Goal: Book appointment/travel/reservation

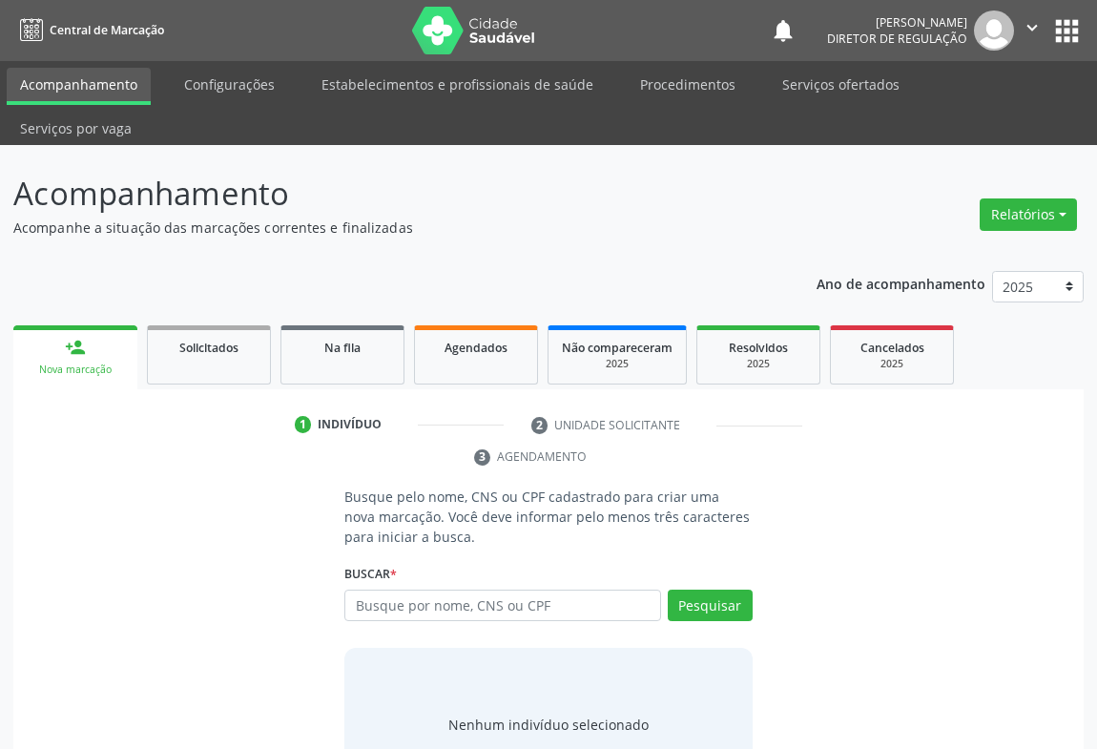
click at [376, 590] on input "text" at bounding box center [502, 606] width 317 height 32
type input "702407078510728"
click at [713, 590] on button "Pesquisar" at bounding box center [710, 606] width 85 height 32
type input "702407078510728"
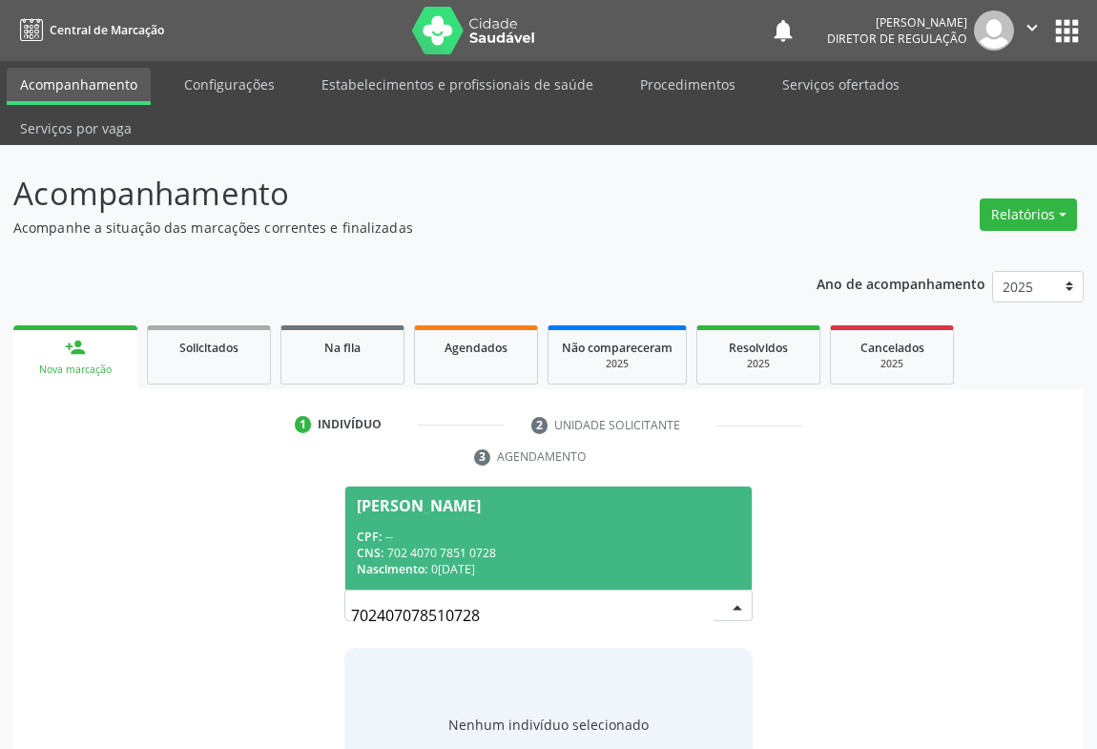
click at [531, 545] on span "[PERSON_NAME] CPF: -- CNS: 702 4070 7851 0728 Nascimento: [DATE]" at bounding box center [548, 538] width 406 height 102
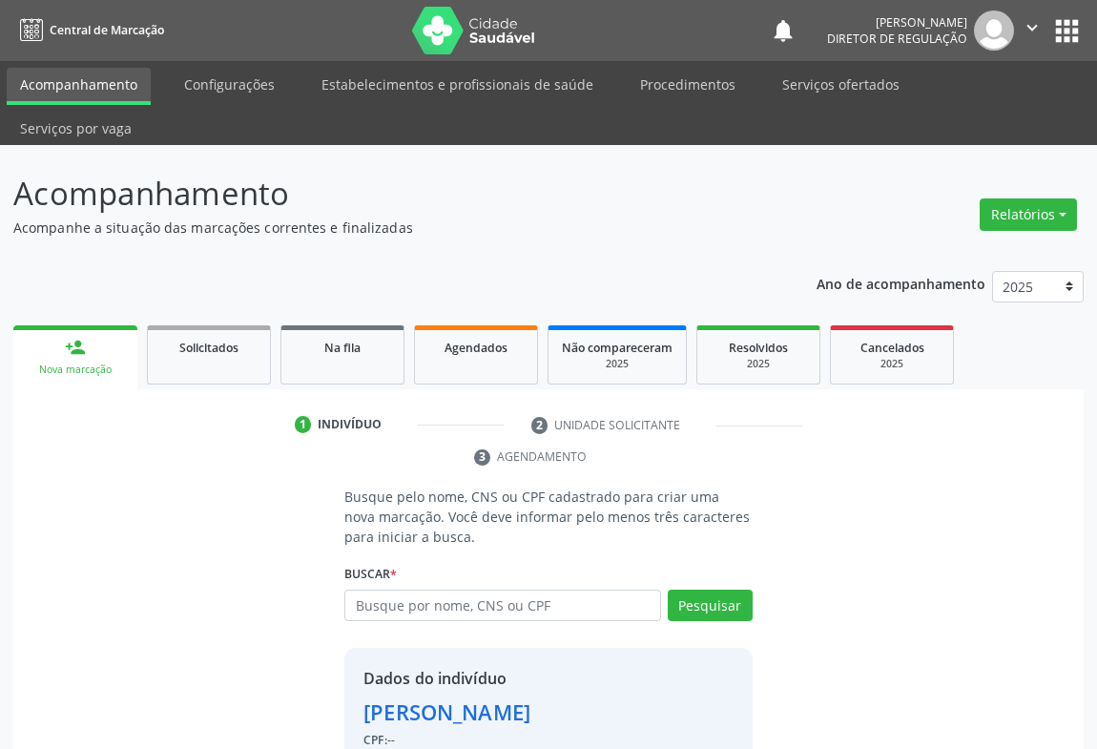
scroll to position [67, 0]
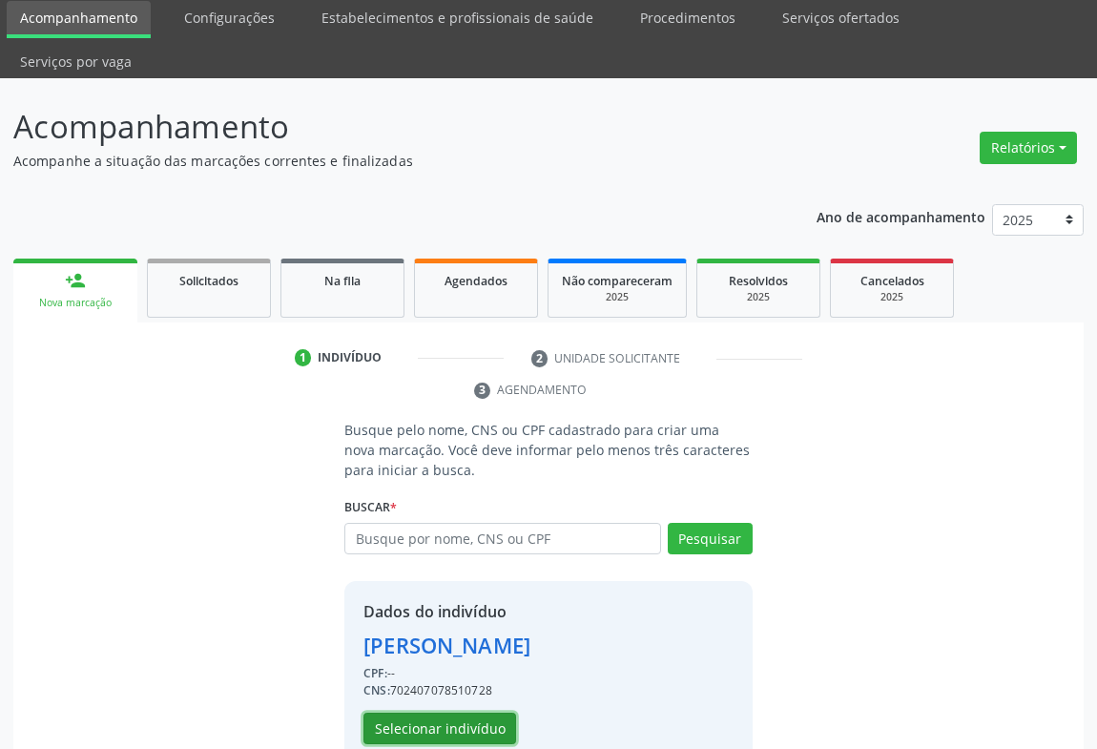
click at [435, 713] on button "Selecionar indivíduo" at bounding box center [440, 729] width 153 height 32
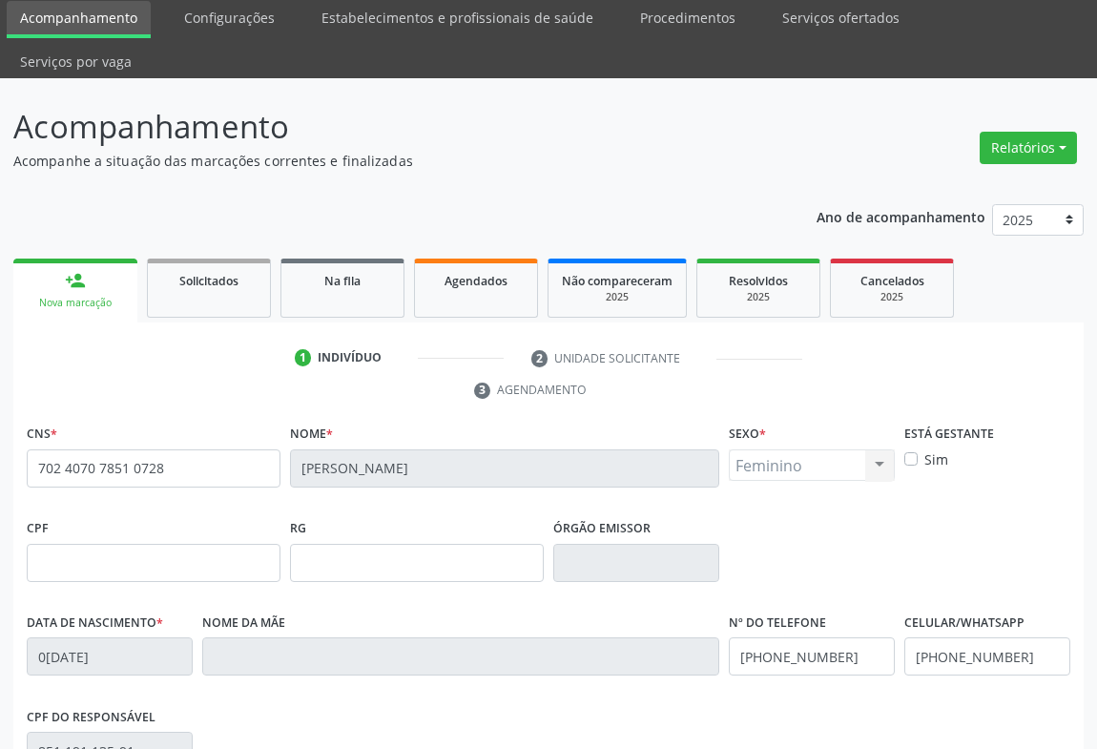
scroll to position [316, 0]
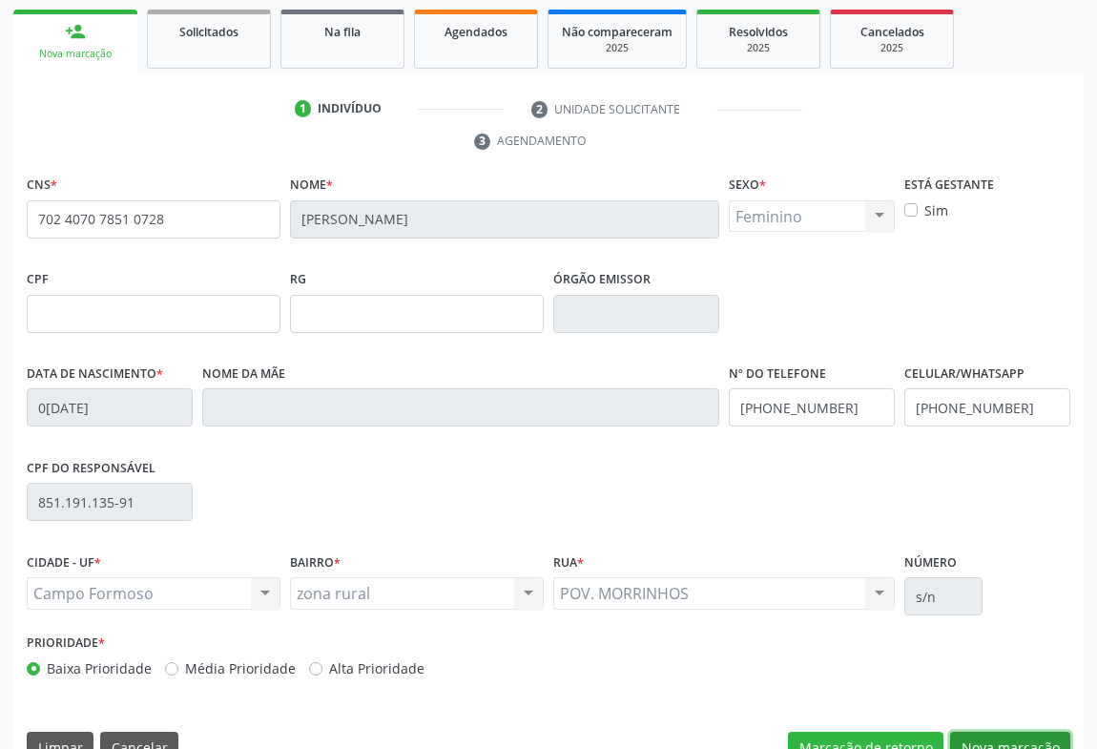
click at [1001, 732] on button "Nova marcação" at bounding box center [1010, 748] width 120 height 32
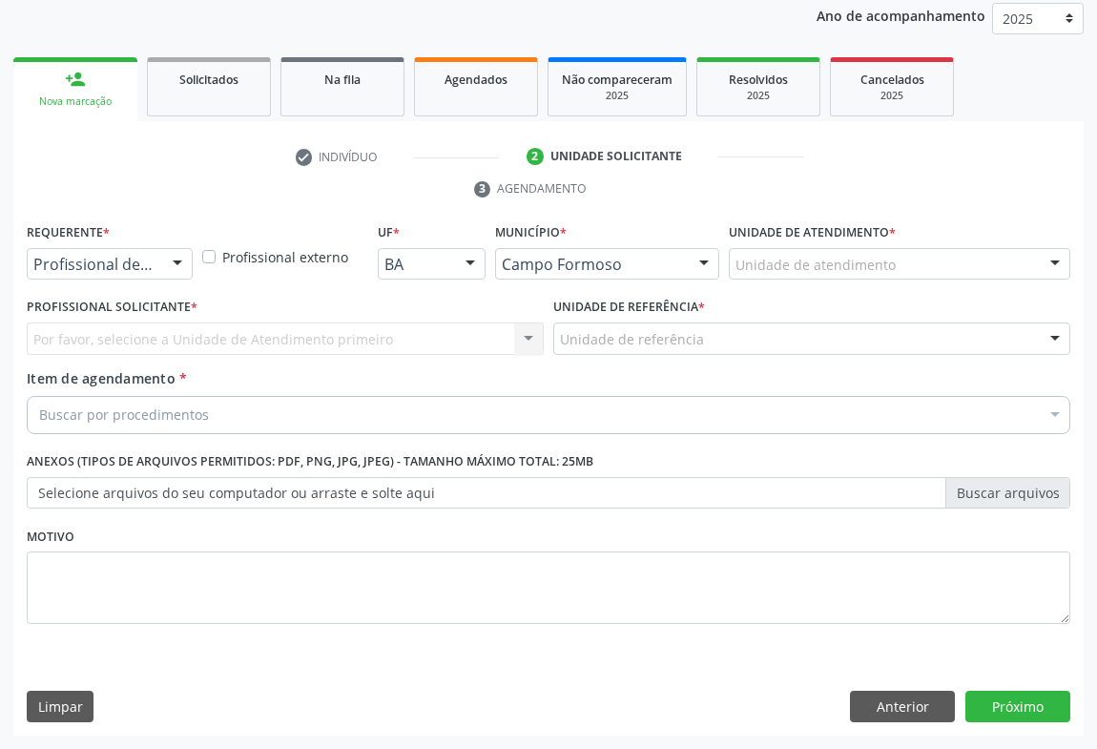
scroll to position [227, 0]
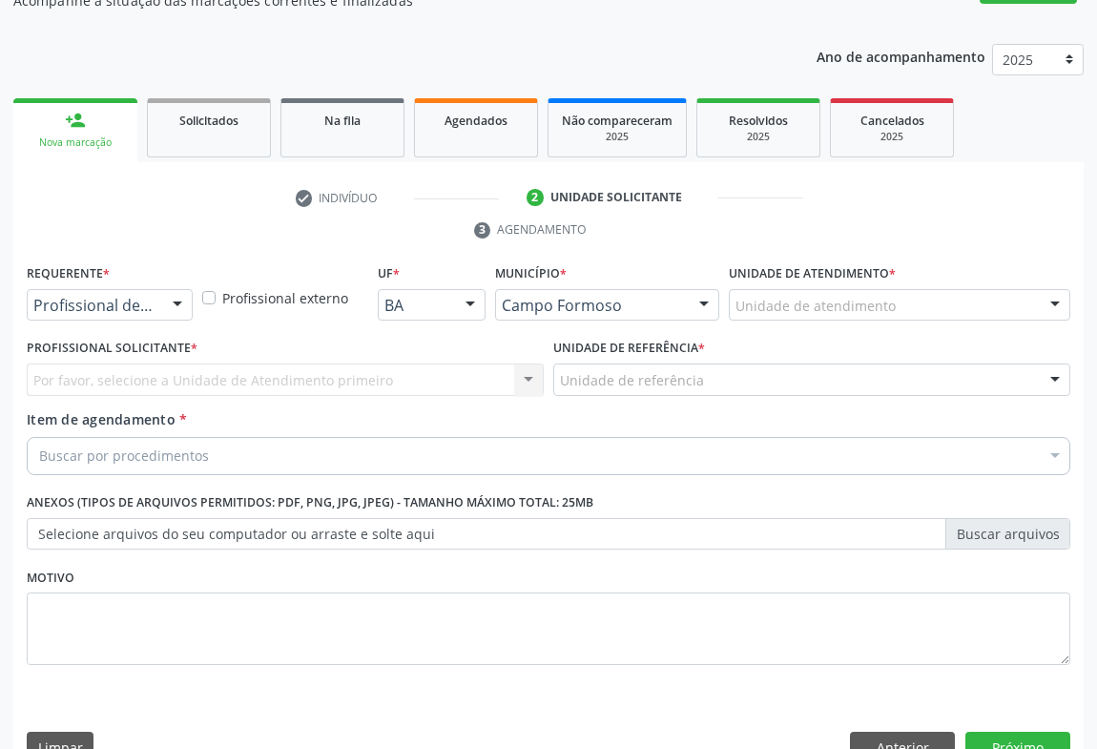
click at [175, 290] on div at bounding box center [177, 306] width 29 height 32
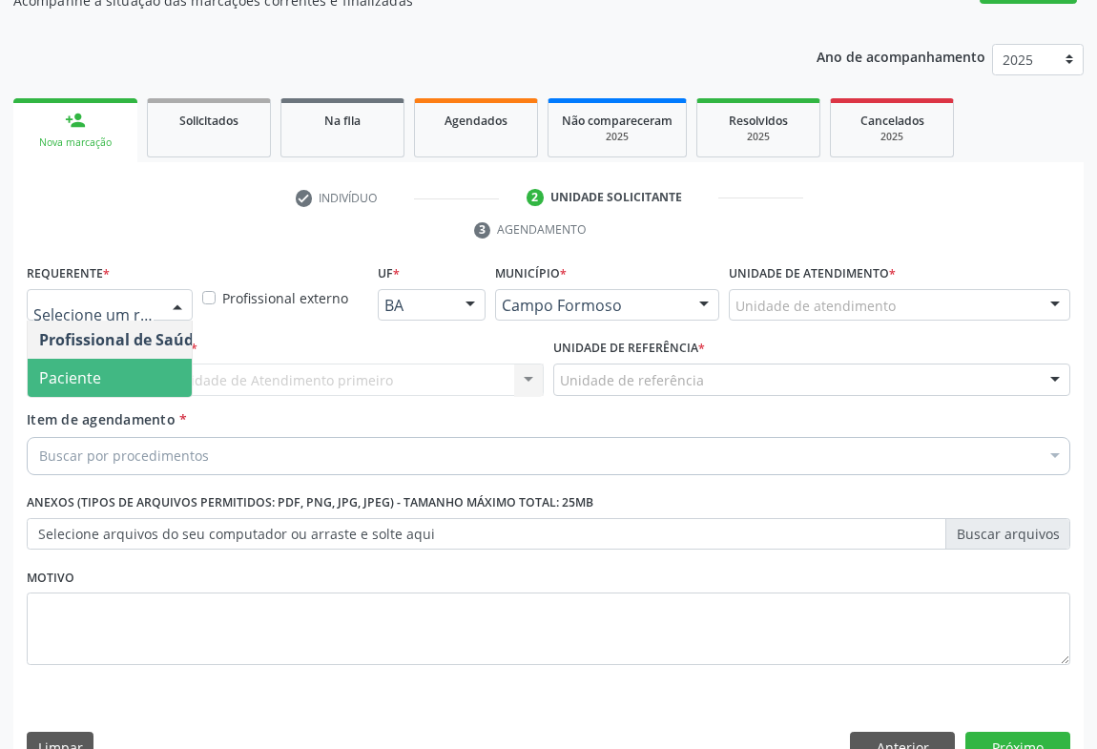
click at [159, 359] on span "Paciente" at bounding box center [121, 378] width 186 height 38
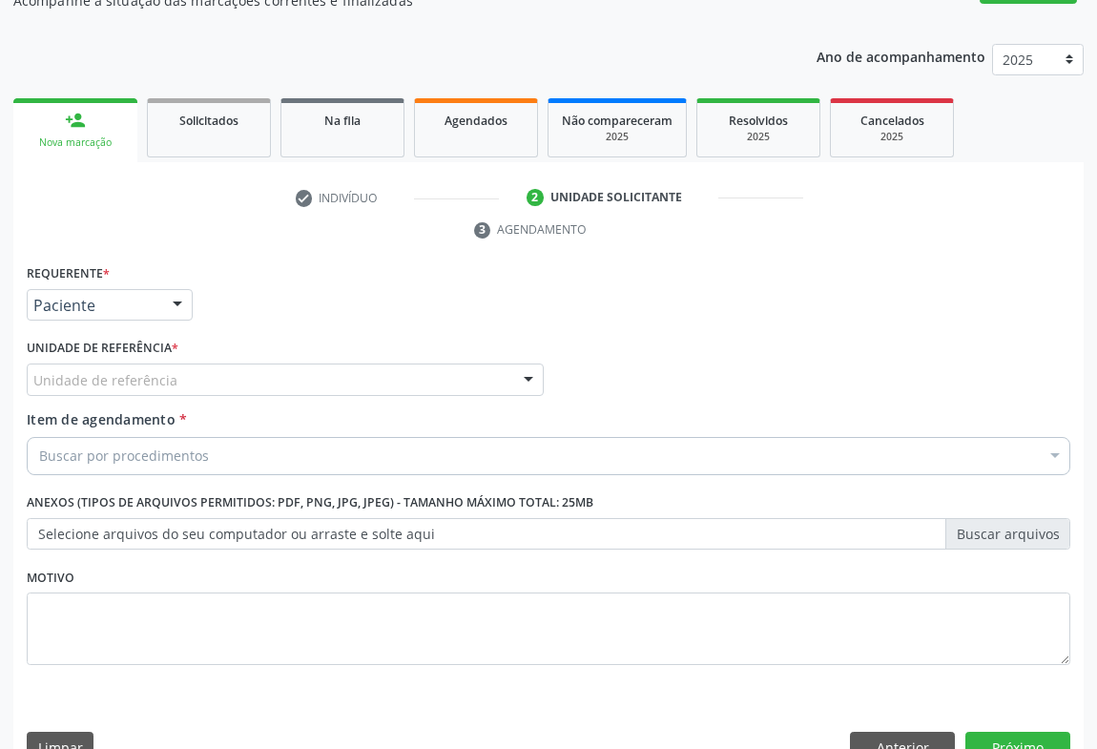
drag, startPoint x: 245, startPoint y: 328, endPoint x: 250, endPoint y: 380, distance: 51.7
click at [246, 364] on div "Unidade de referência" at bounding box center [285, 380] width 517 height 32
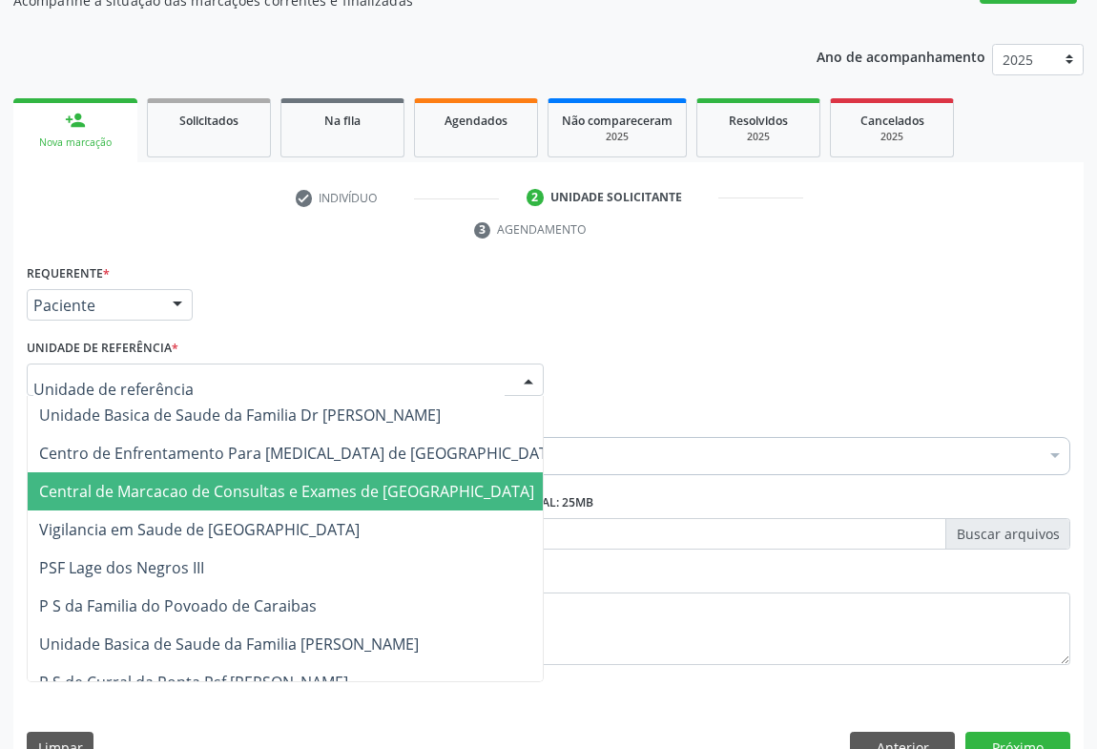
click at [259, 472] on span "Central de Marcacao de Consultas e Exames de [GEOGRAPHIC_DATA]" at bounding box center [301, 491] width 546 height 38
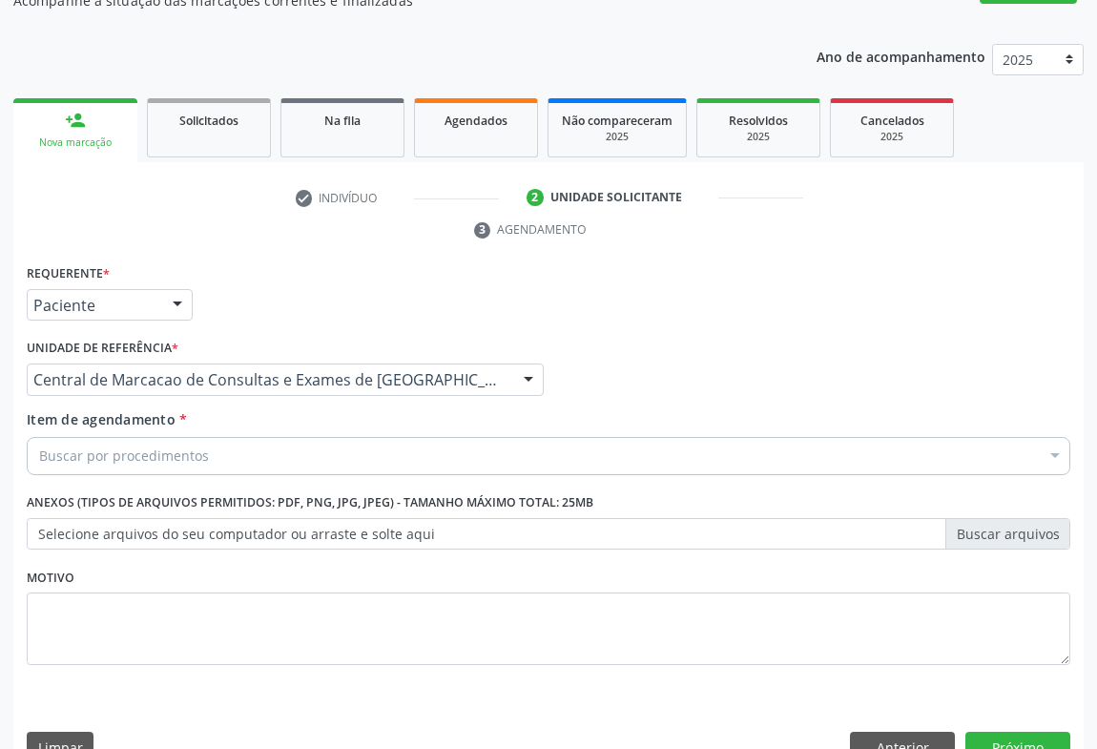
click at [302, 437] on div "Buscar por procedimentos" at bounding box center [549, 456] width 1044 height 38
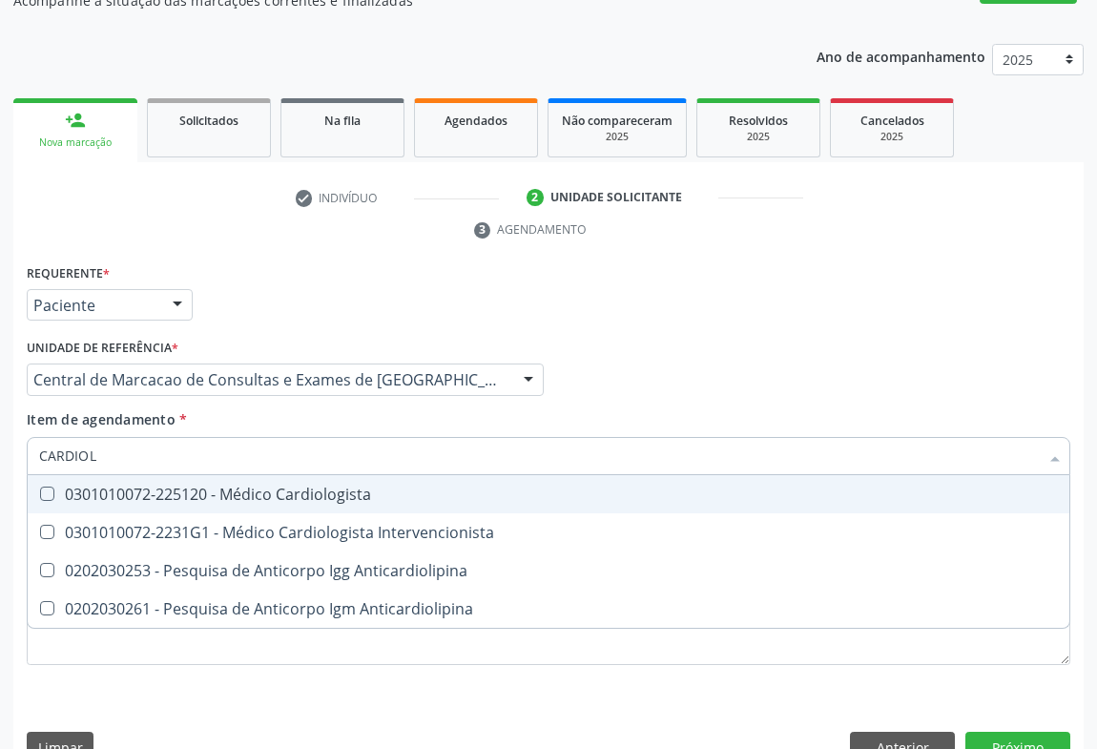
type input "CARDIOLO"
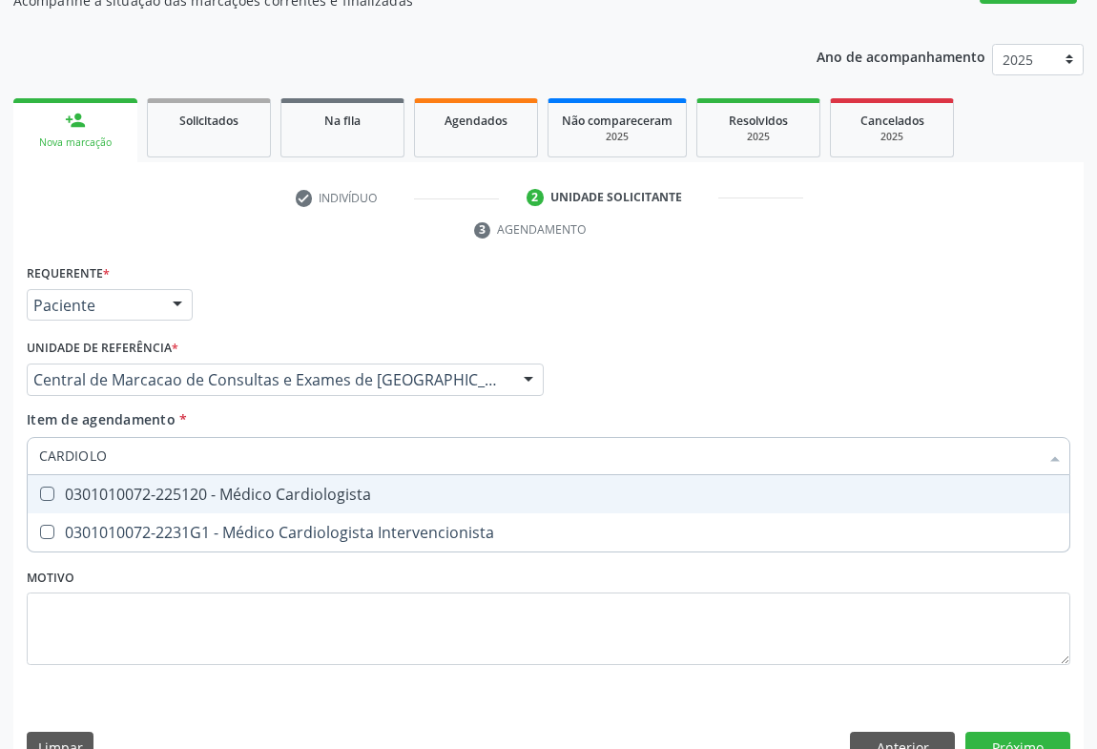
click at [339, 487] on div "0301010072-225120 - Médico Cardiologista" at bounding box center [548, 494] width 1019 height 15
checkbox Cardiologista "true"
click at [999, 687] on div "Requerente * Paciente Profissional de Saúde Paciente Nenhum resultado encontrad…" at bounding box center [548, 519] width 1071 height 518
checkbox Intervencionista "true"
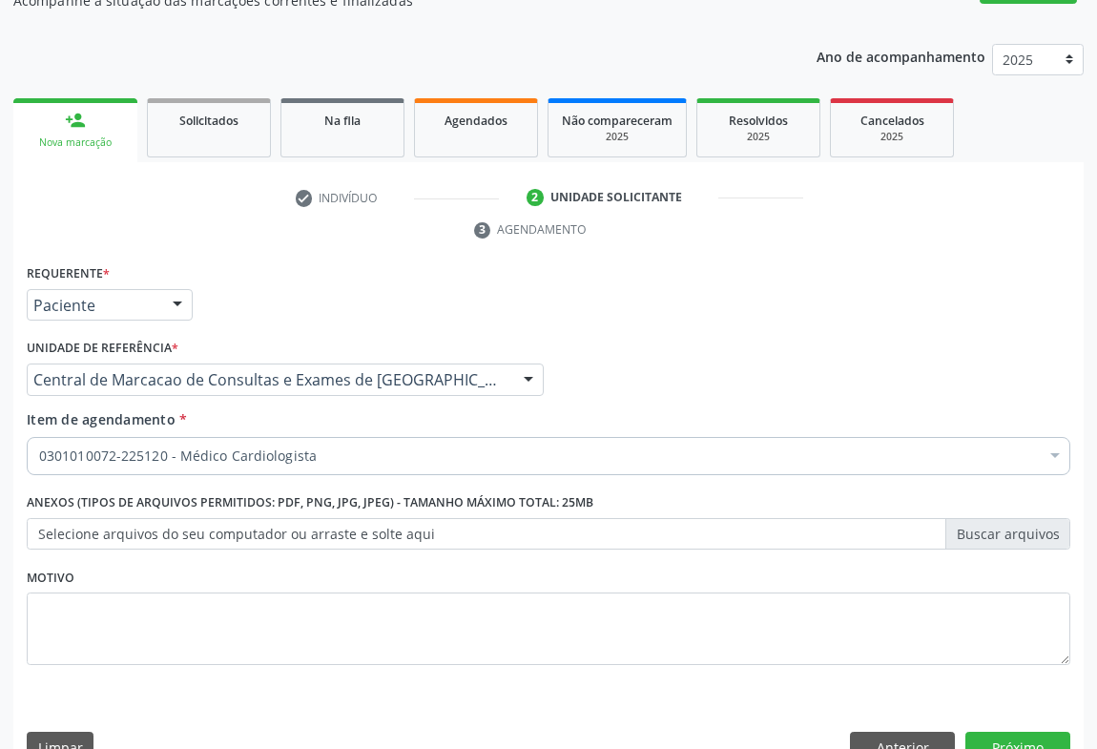
scroll to position [0, 0]
click at [994, 732] on button "Próximo" at bounding box center [1018, 748] width 105 height 32
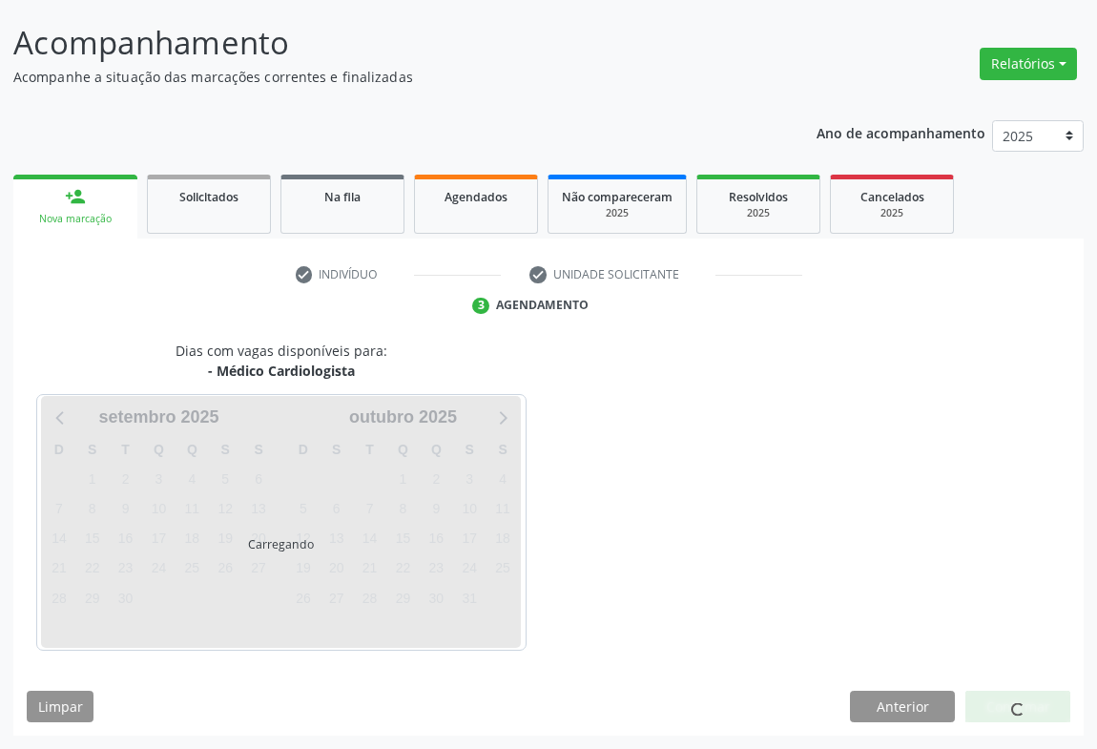
scroll to position [110, 0]
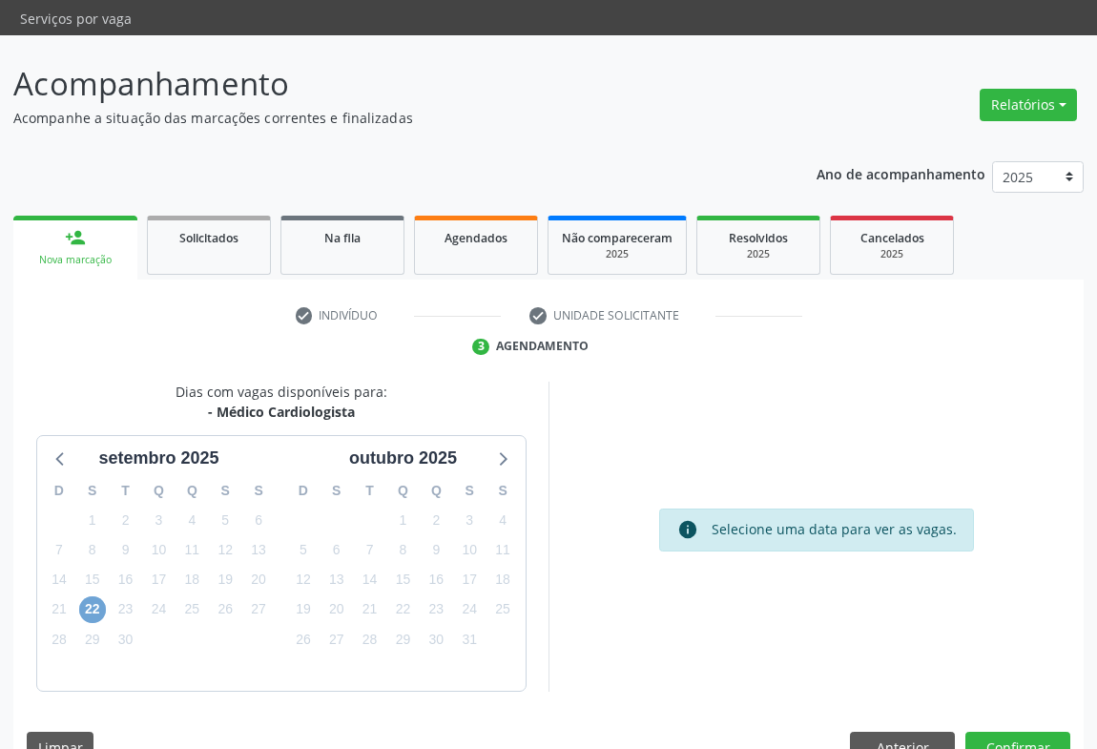
click at [86, 596] on span "22" at bounding box center [92, 609] width 27 height 27
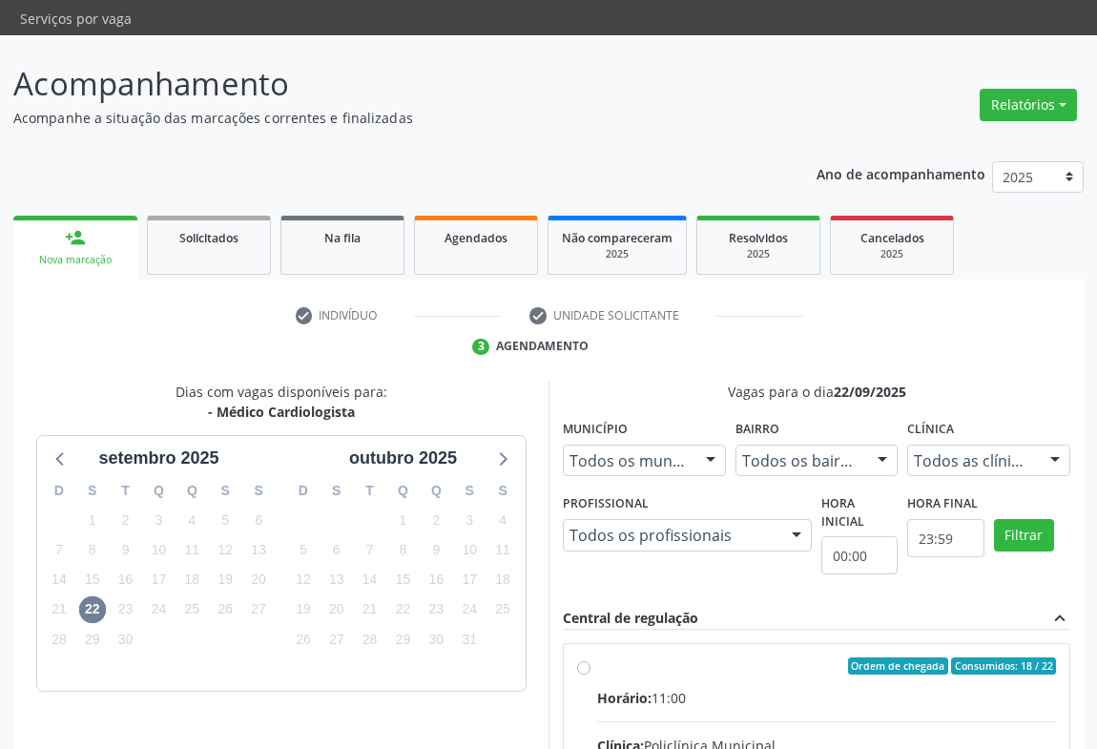
click at [754, 688] on div "Horário: 11:00" at bounding box center [826, 698] width 459 height 20
click at [591, 657] on input "Ordem de chegada Consumidos: 18 / 22 Horário: 11:00 Clínica: Policlínica Munici…" at bounding box center [583, 665] width 13 height 17
radio input "true"
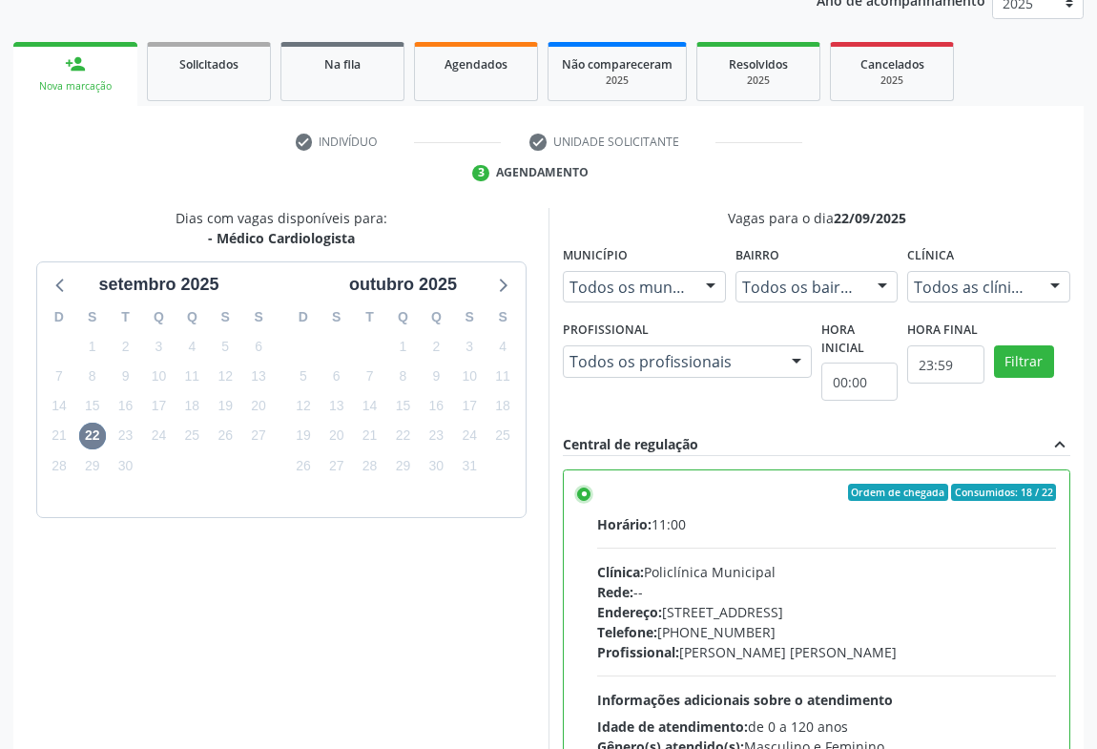
scroll to position [430, 0]
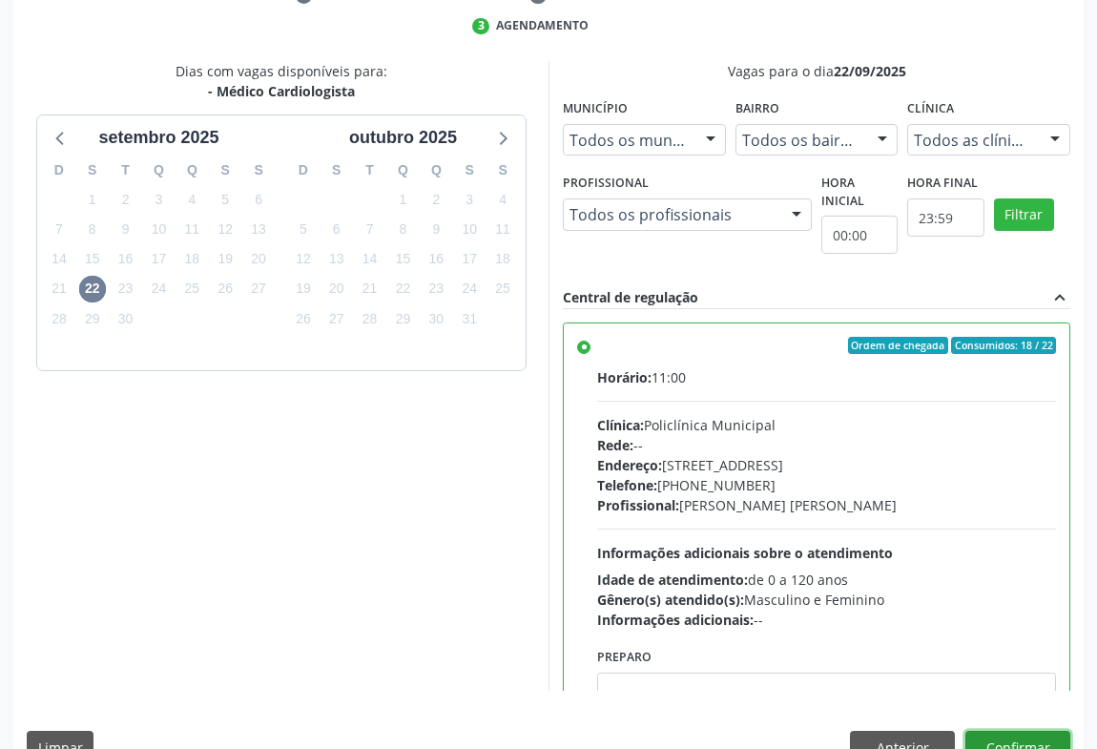
click at [1020, 731] on button "Confirmar" at bounding box center [1018, 747] width 105 height 32
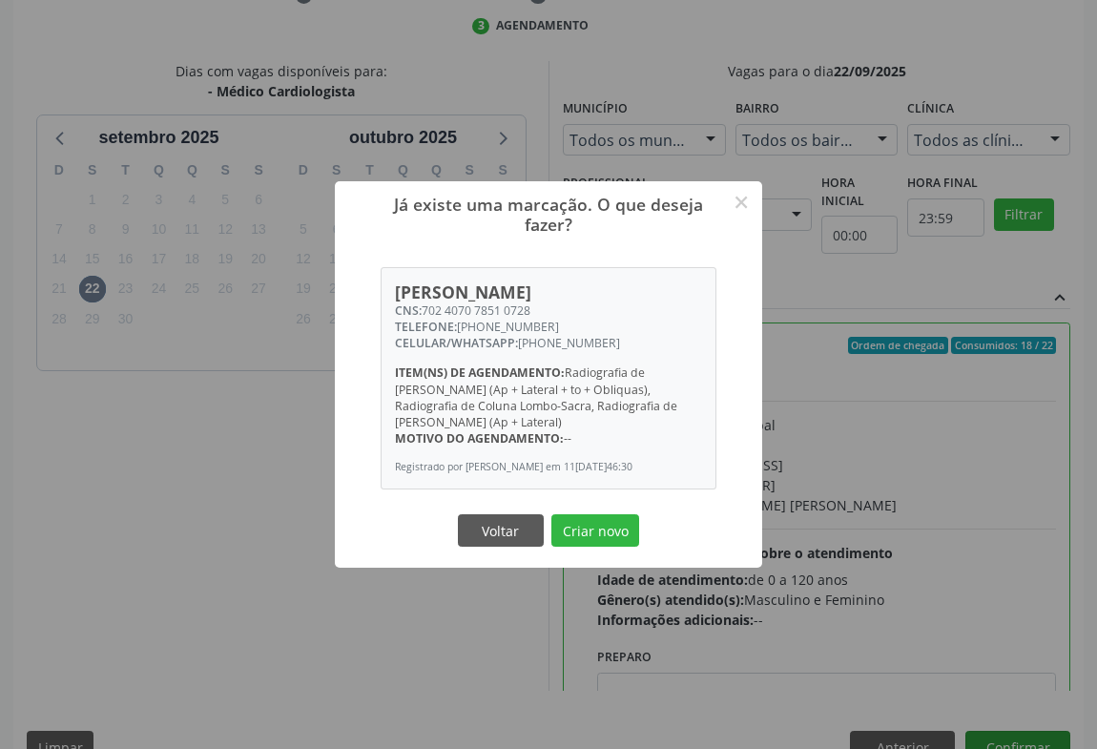
click at [552, 514] on button "Criar novo" at bounding box center [596, 530] width 88 height 32
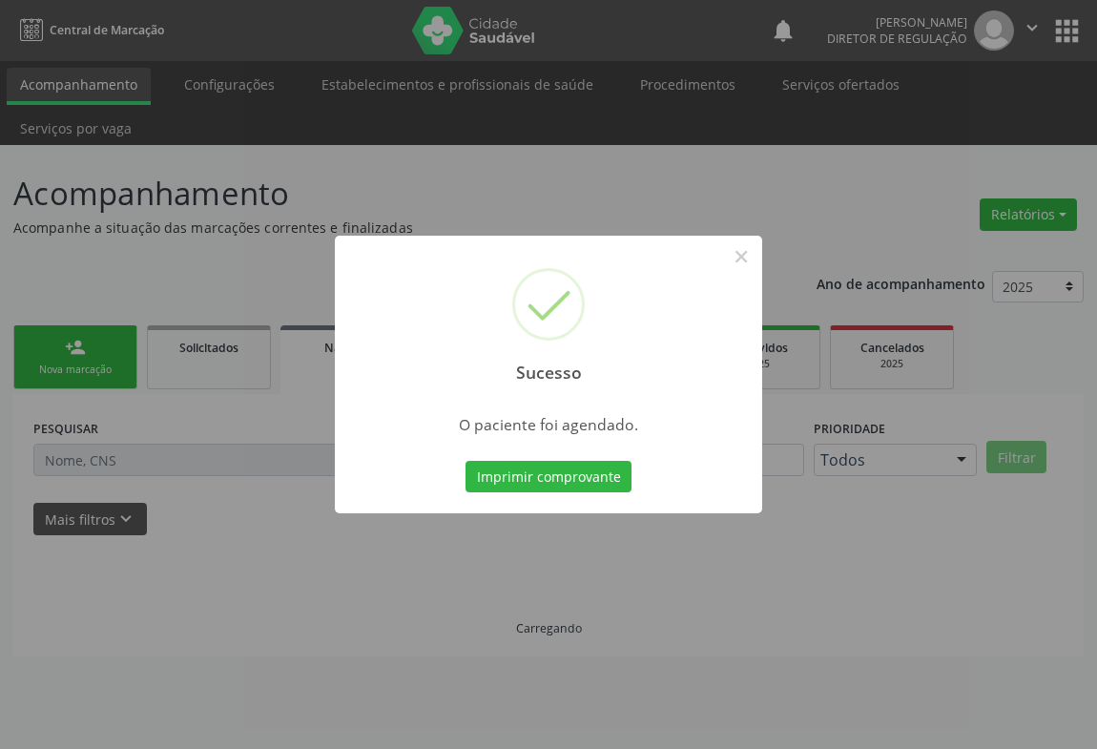
scroll to position [0, 0]
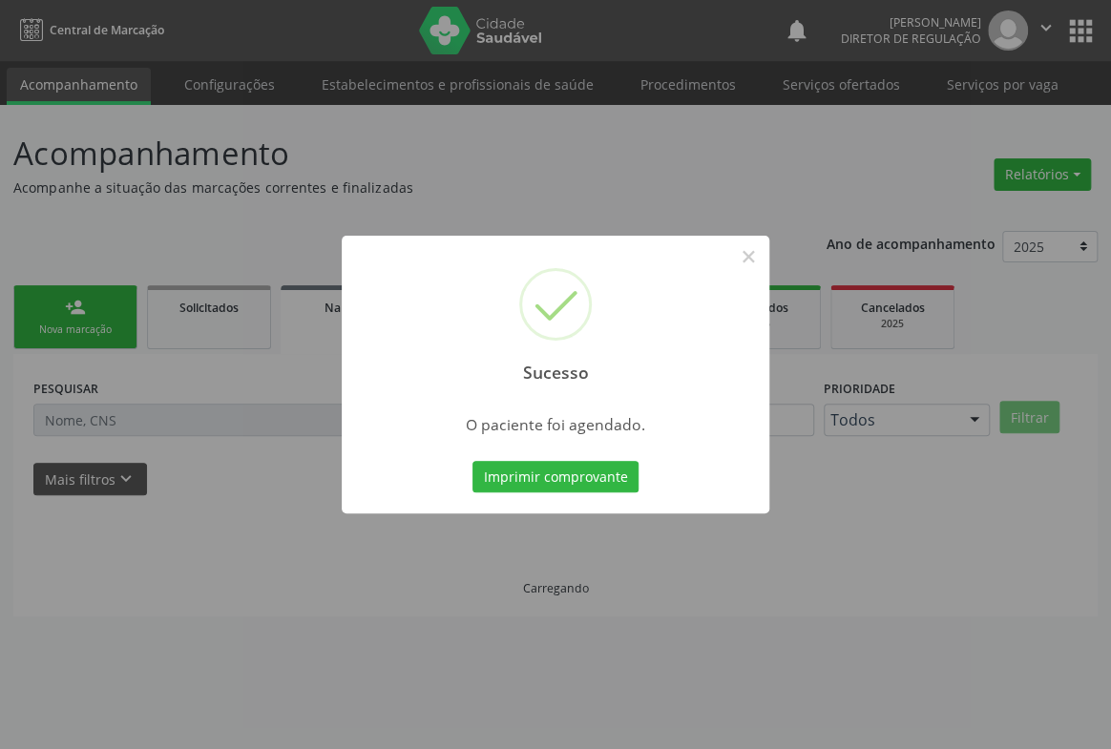
click at [472, 461] on button "Imprimir comprovante" at bounding box center [555, 477] width 166 height 32
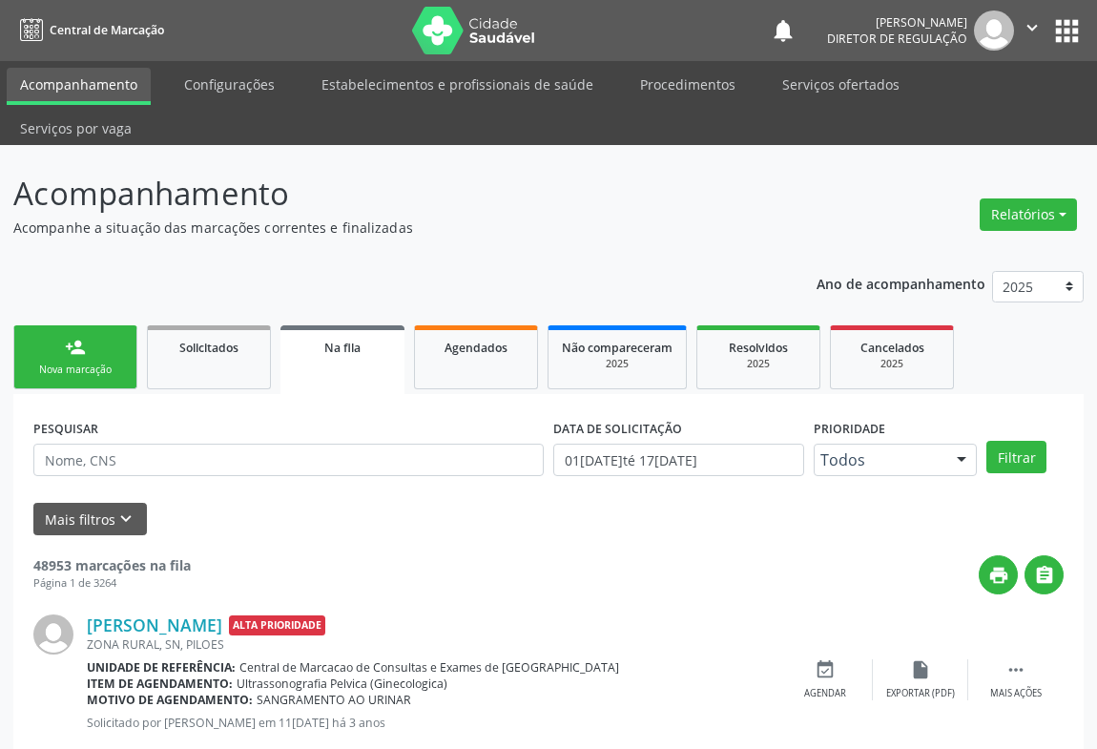
click at [71, 363] on div "Nova marcação" at bounding box center [75, 370] width 95 height 14
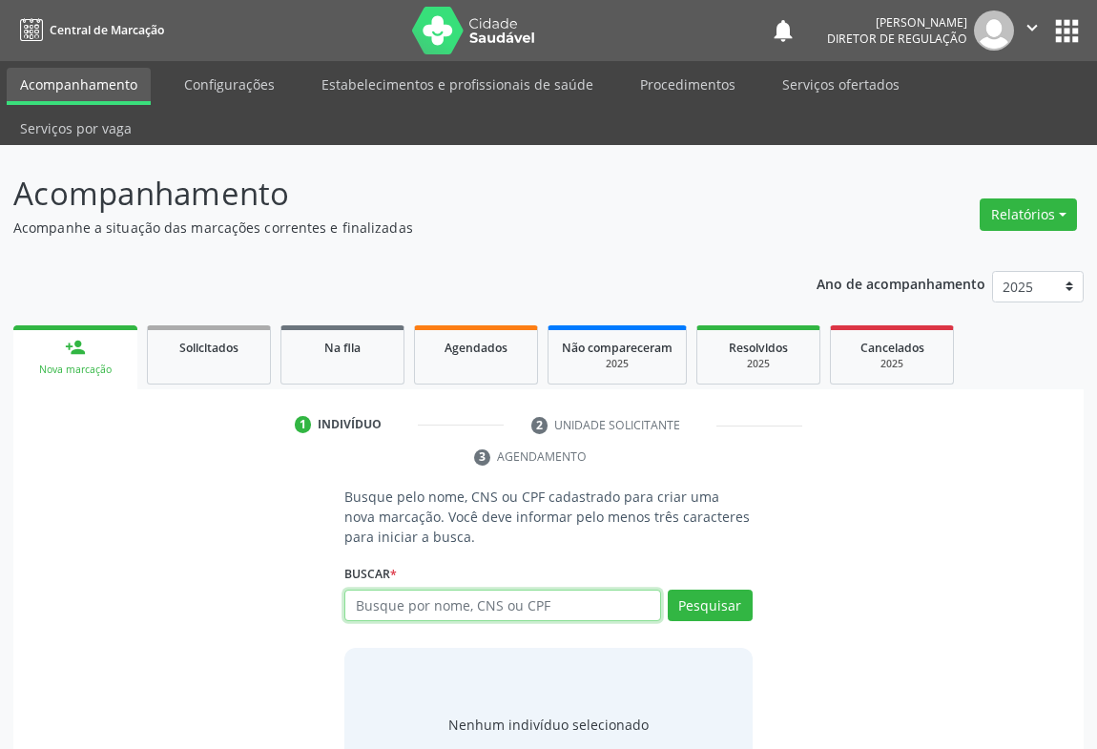
click at [392, 590] on input "text" at bounding box center [502, 606] width 317 height 32
type input "703105620845190"
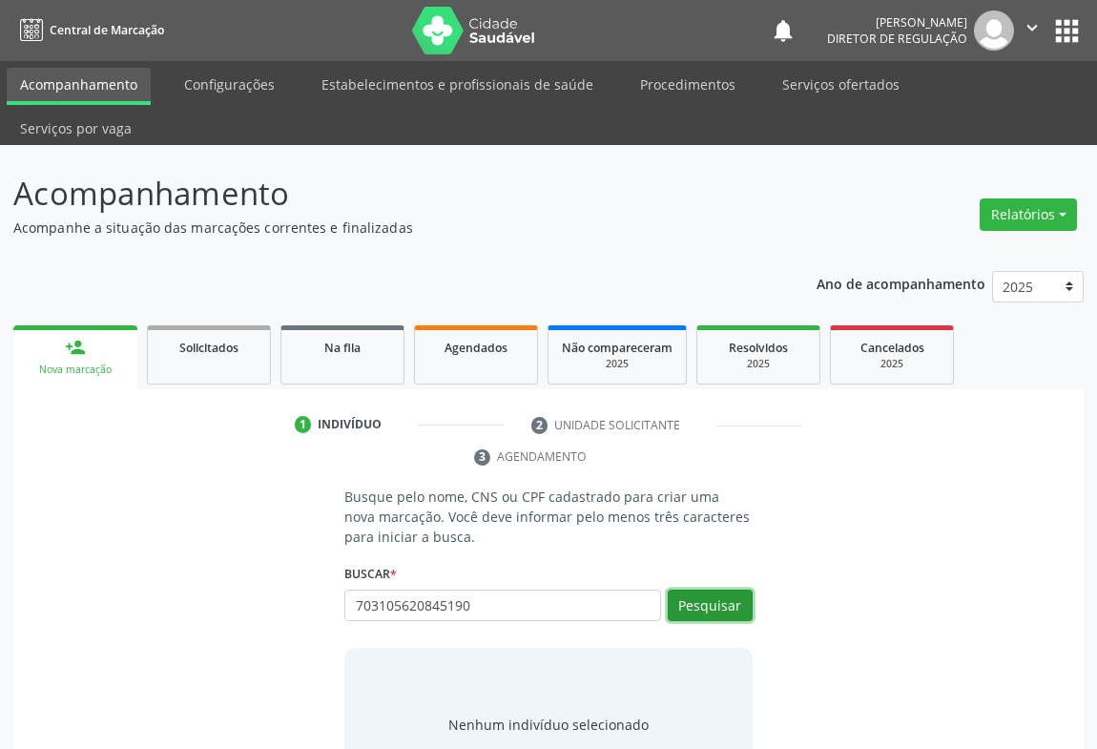
click at [706, 590] on button "Pesquisar" at bounding box center [710, 606] width 85 height 32
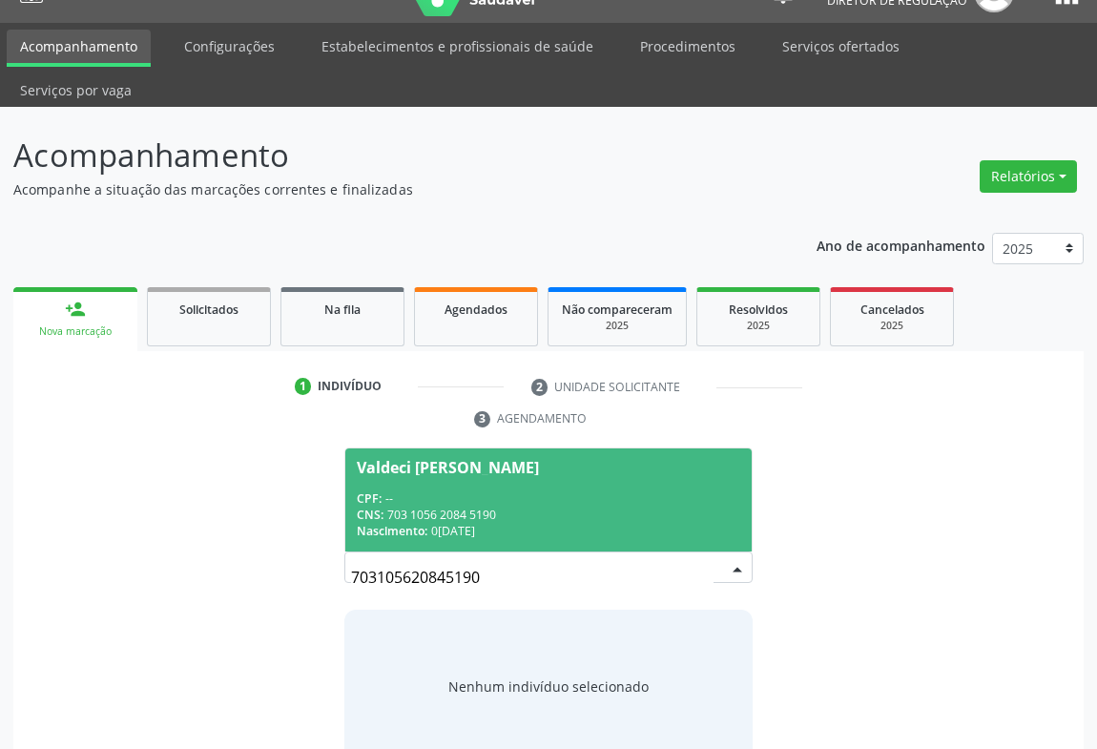
click at [539, 507] on div "CNS: 703 1056 2084 5190" at bounding box center [549, 515] width 384 height 16
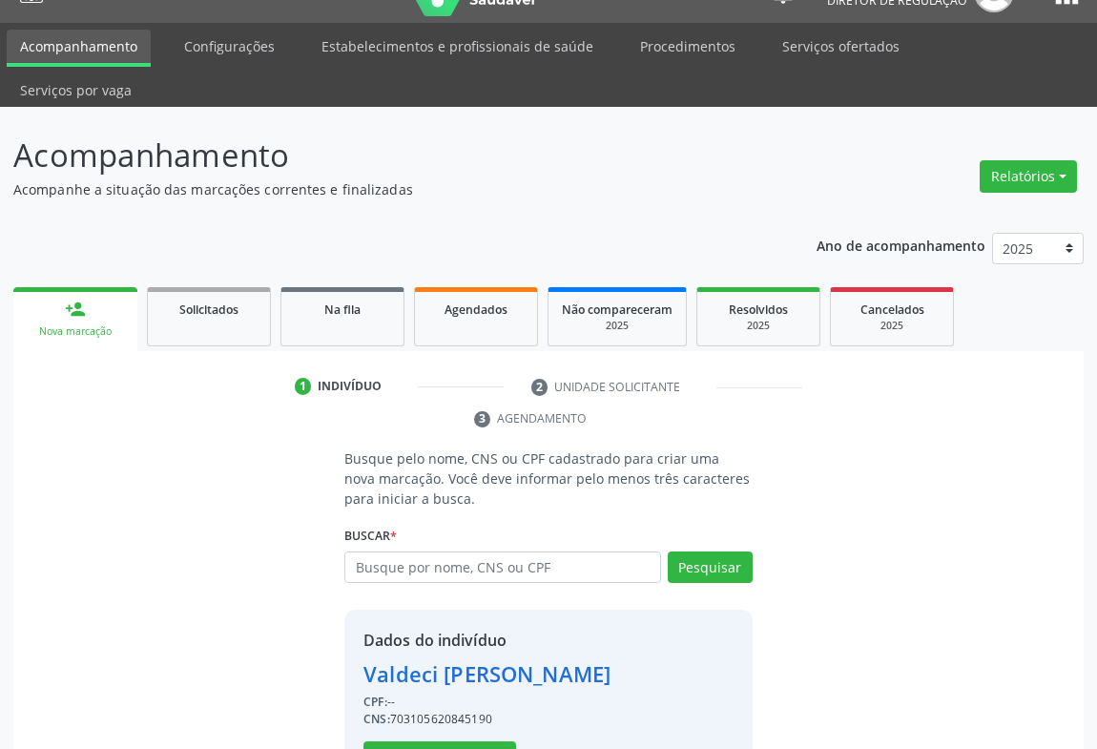
scroll to position [67, 0]
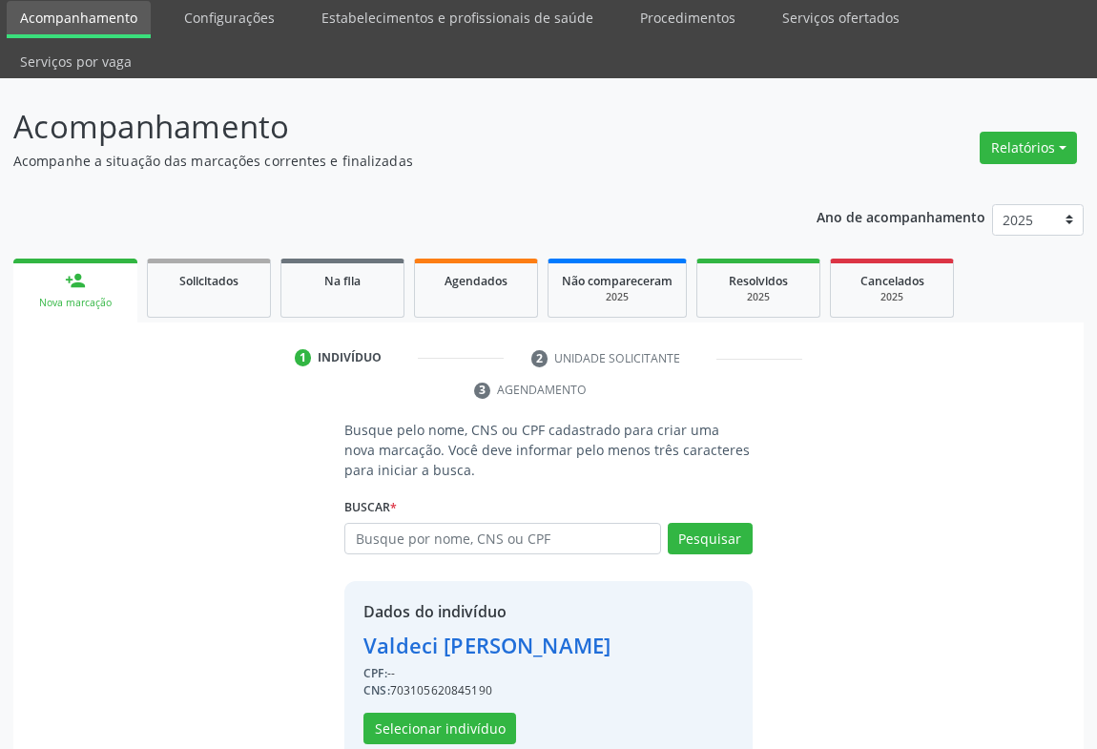
click at [459, 668] on div "Dados do indivíduo [PERSON_NAME] CPF: -- CNS: 703105620845190 Selecionar indiví…" at bounding box center [487, 672] width 247 height 144
click at [458, 713] on button "Selecionar indivíduo" at bounding box center [440, 729] width 153 height 32
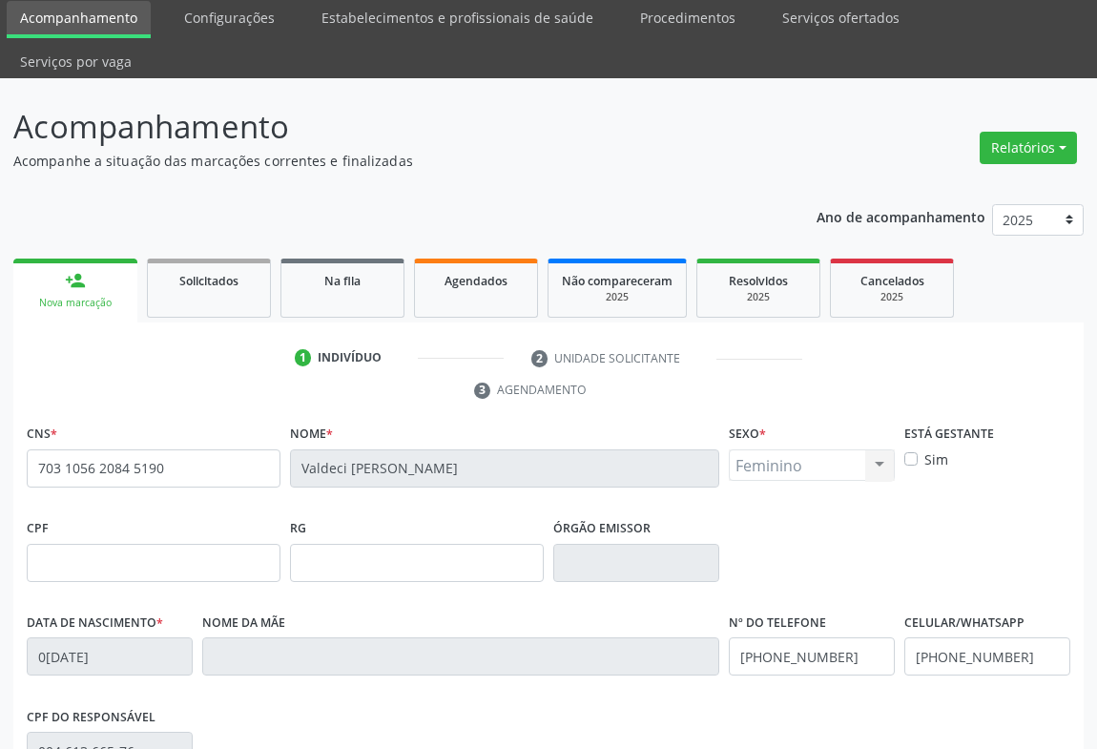
scroll to position [316, 0]
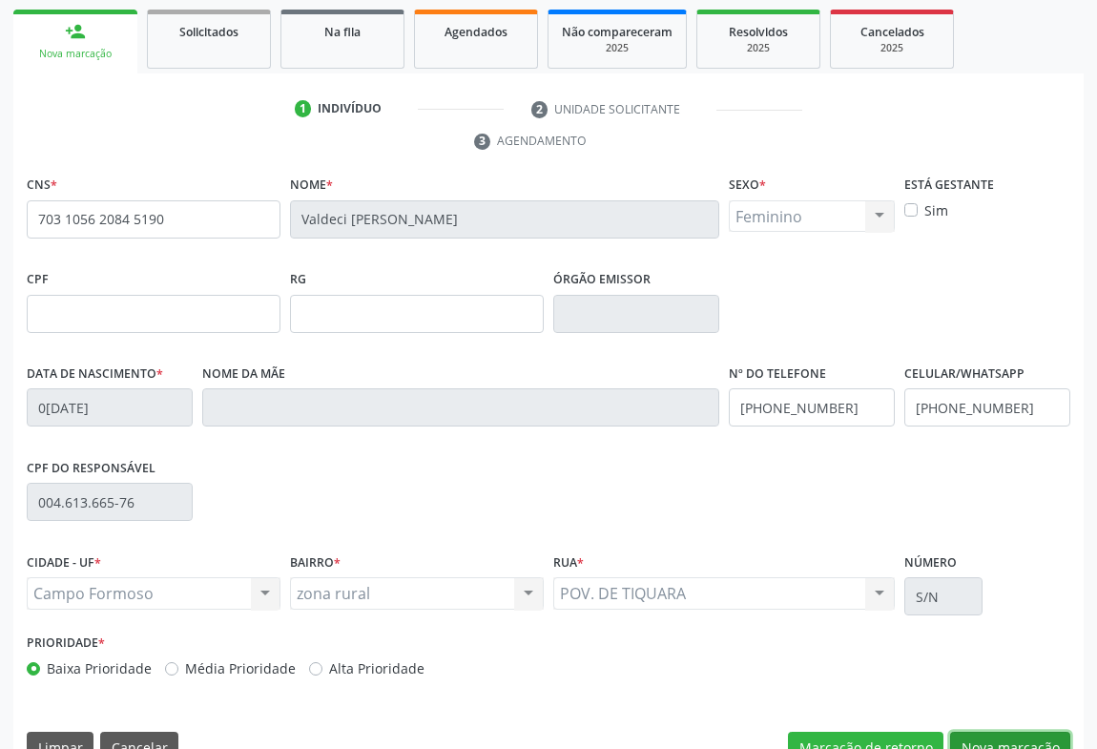
click at [1003, 732] on button "Nova marcação" at bounding box center [1010, 748] width 120 height 32
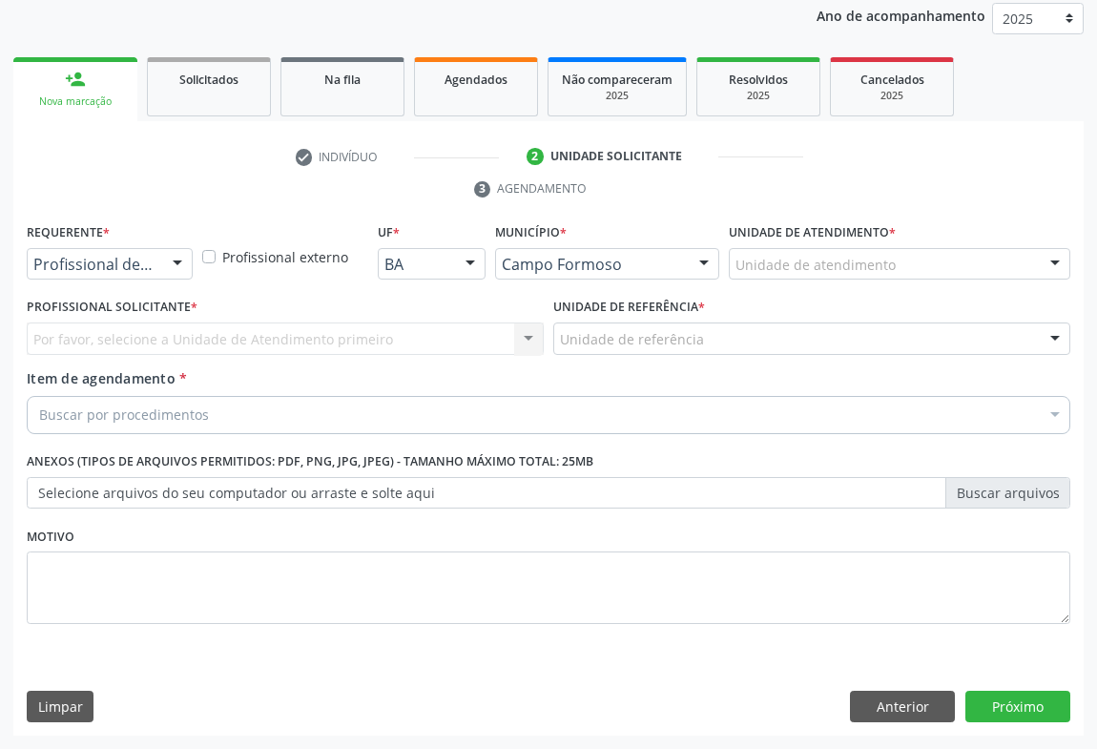
scroll to position [227, 0]
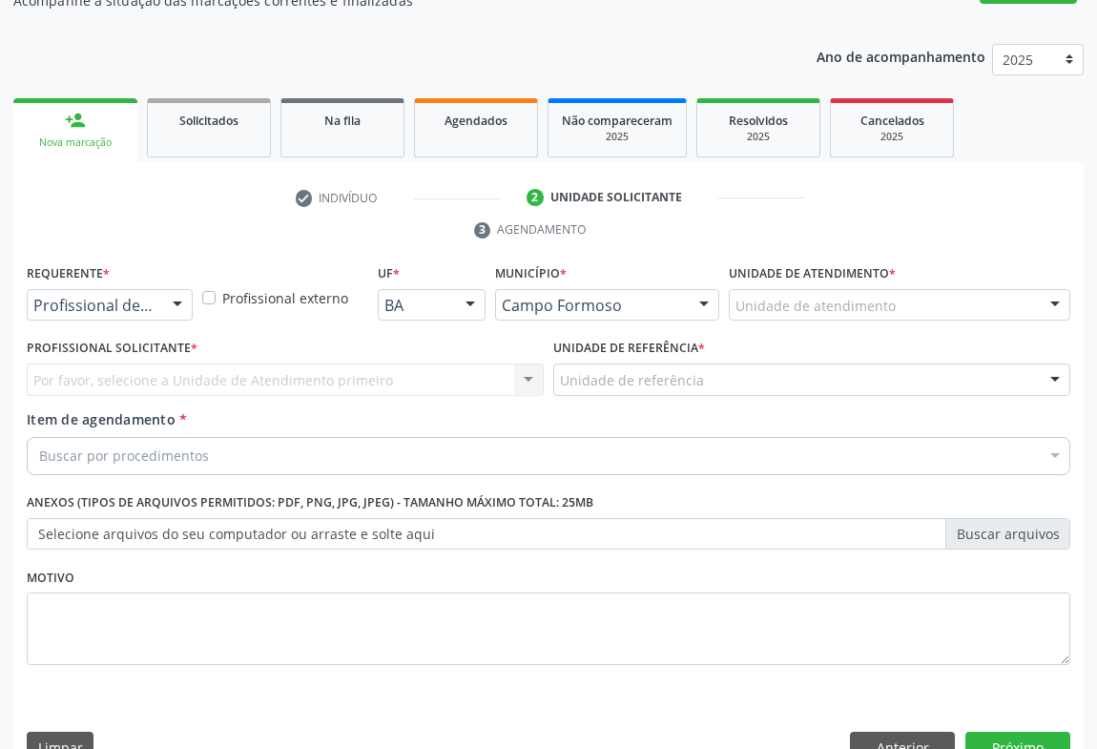
click at [159, 281] on div "Requerente * Profissional de Saúde Profissional de Saúde Paciente Nenhum result…" at bounding box center [110, 297] width 176 height 74
click at [158, 289] on div "Profissional de Saúde Paciente Nenhum resultado encontrado para: " " Não há nen…" at bounding box center [110, 305] width 166 height 32
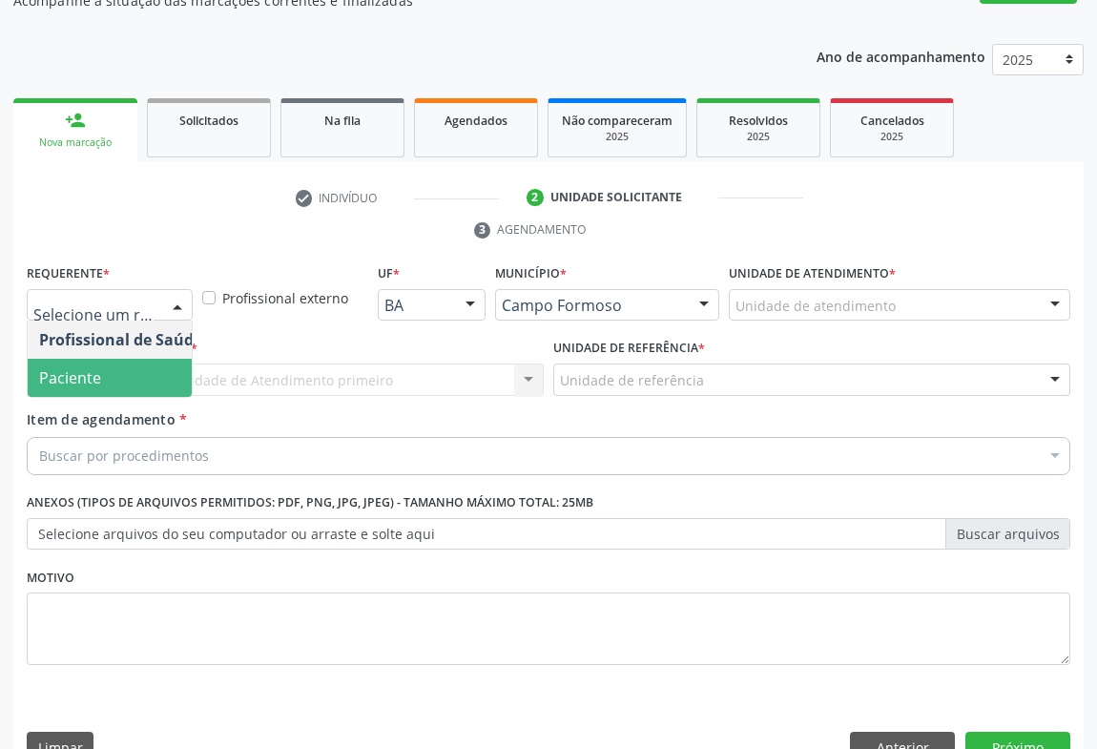
click at [119, 359] on span "Paciente" at bounding box center [121, 378] width 186 height 38
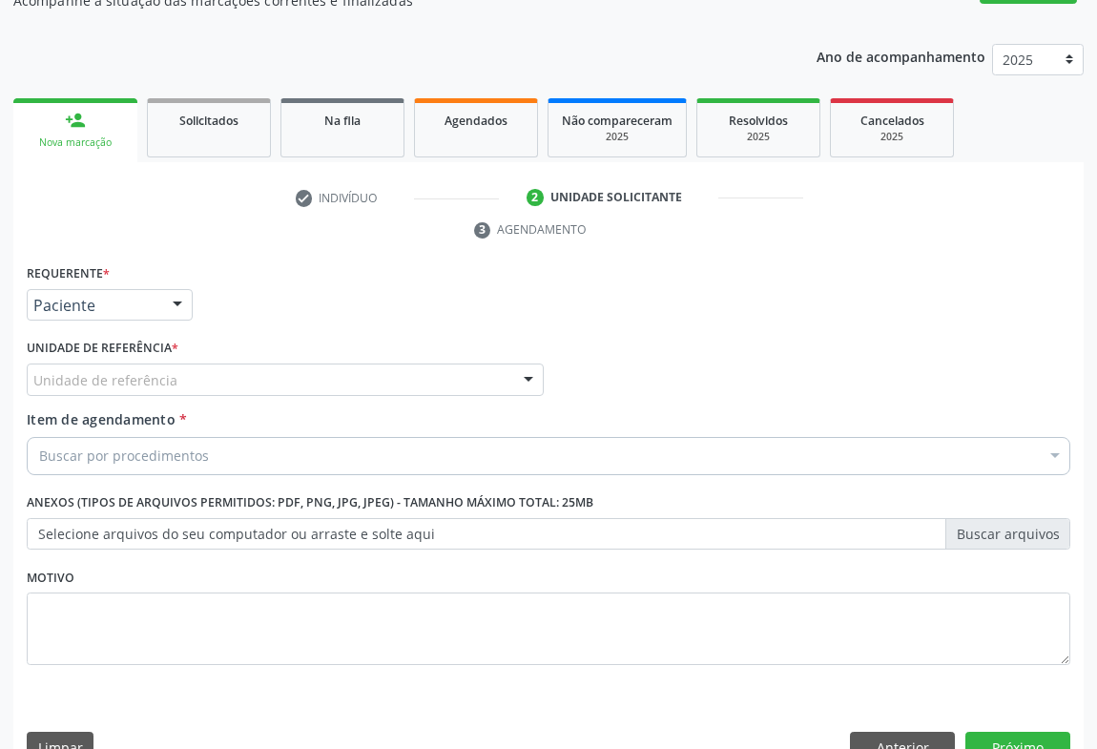
click at [315, 364] on div "Unidade de referência" at bounding box center [285, 380] width 517 height 32
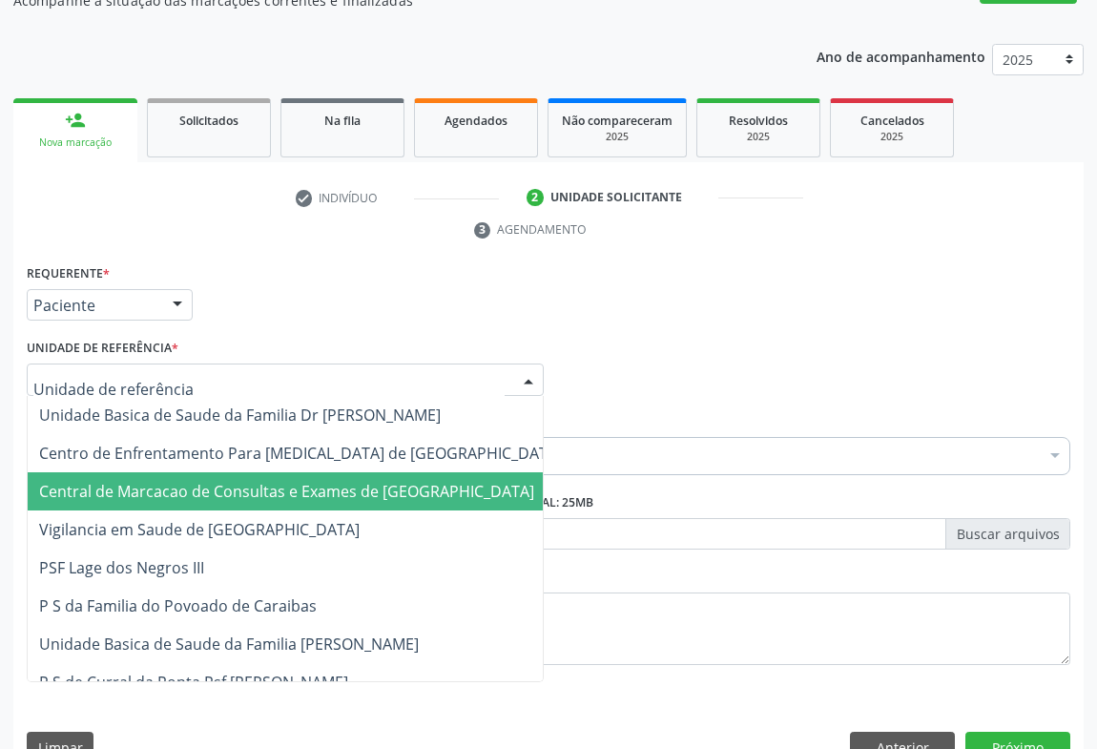
click at [324, 481] on span "Central de Marcacao de Consultas e Exames de [GEOGRAPHIC_DATA]" at bounding box center [286, 491] width 495 height 21
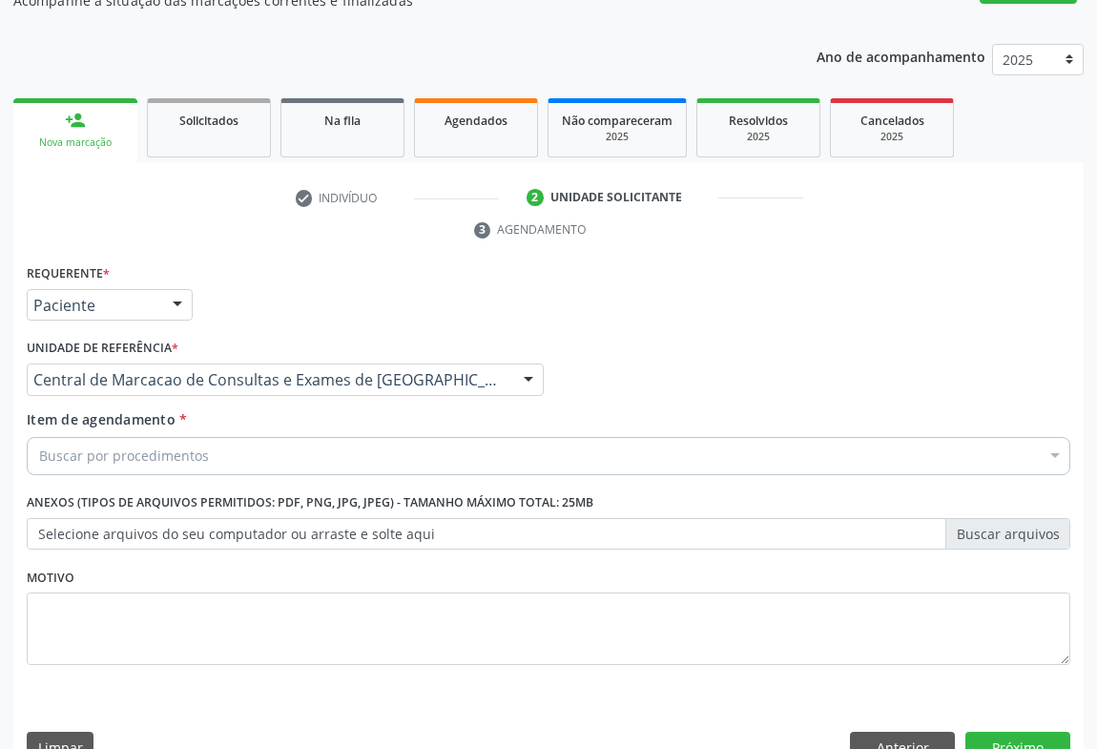
click at [381, 437] on div "Buscar por procedimentos" at bounding box center [549, 456] width 1044 height 38
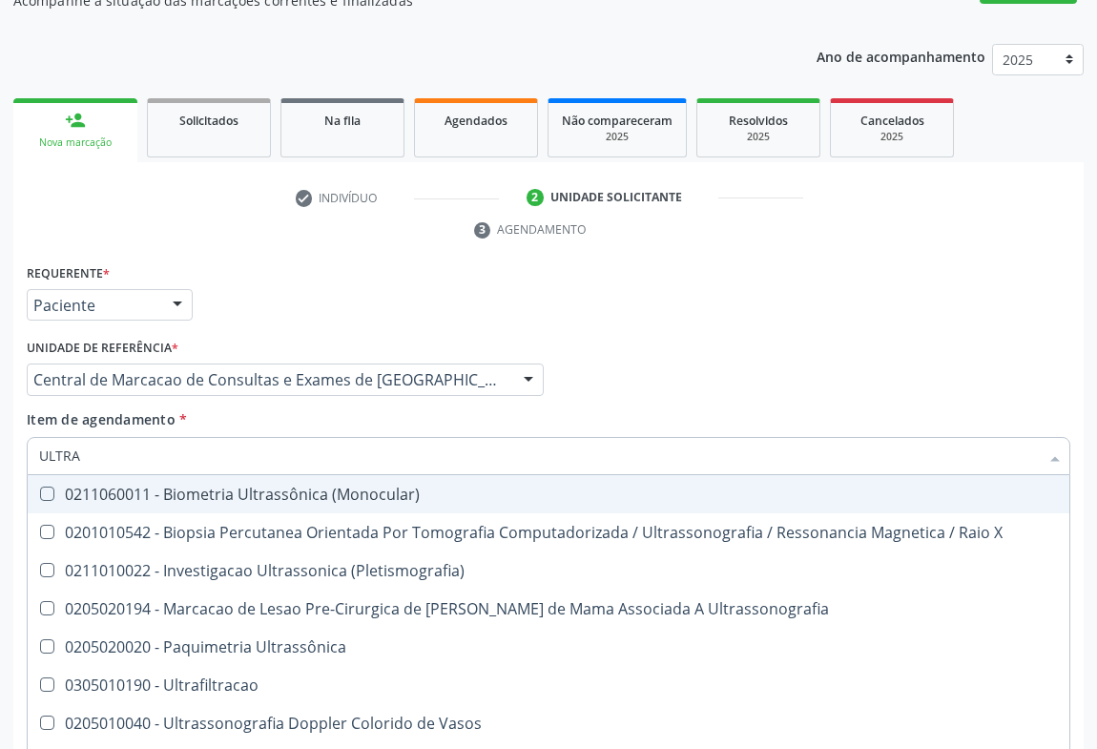
type input "ULTRAS"
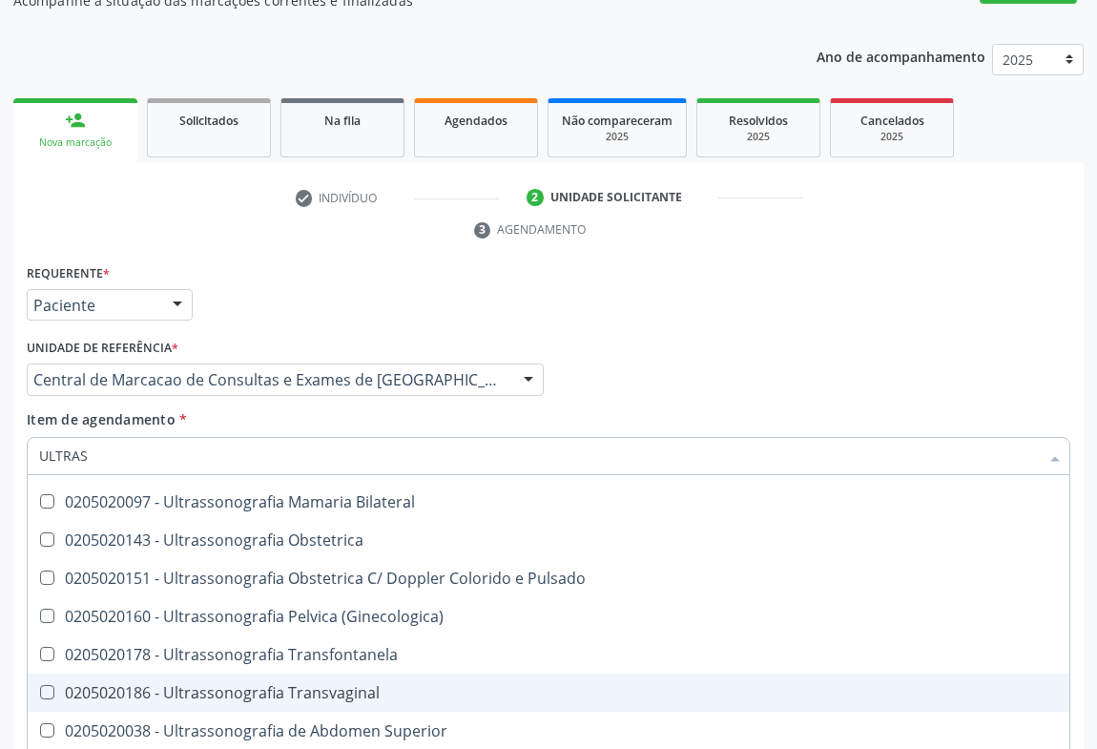
scroll to position [346, 0]
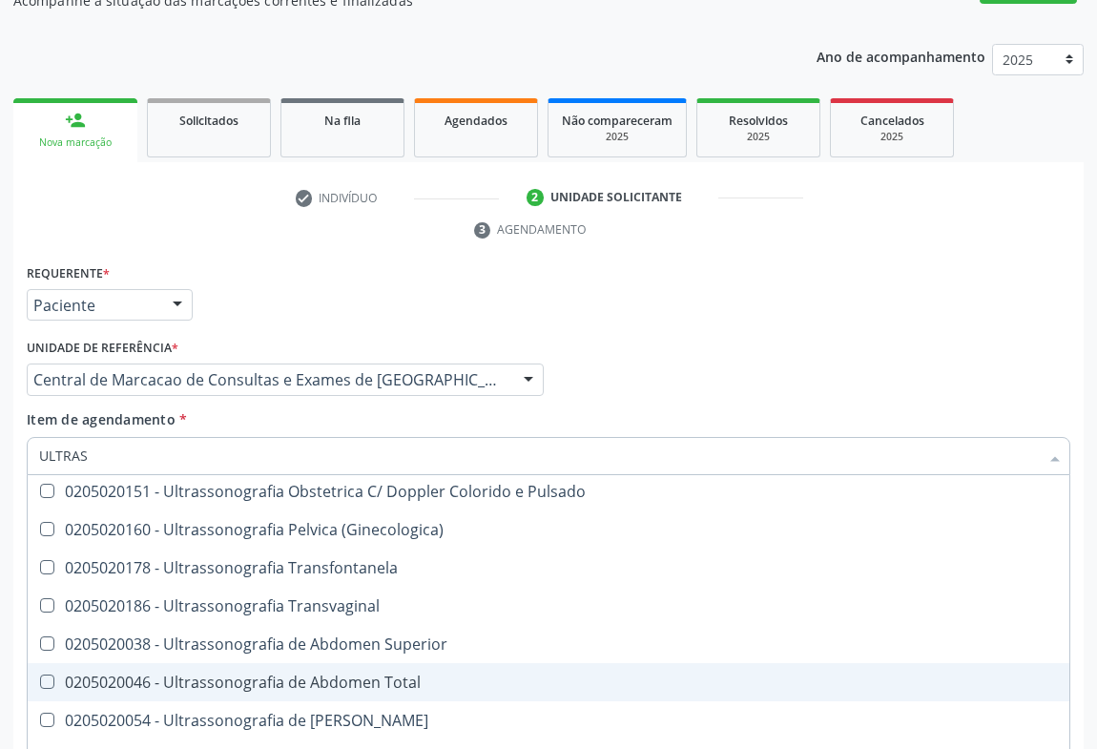
click at [399, 675] on div "0205020046 - Ultrassonografia de Abdomen Total" at bounding box center [548, 682] width 1019 height 15
checkbox Total "true"
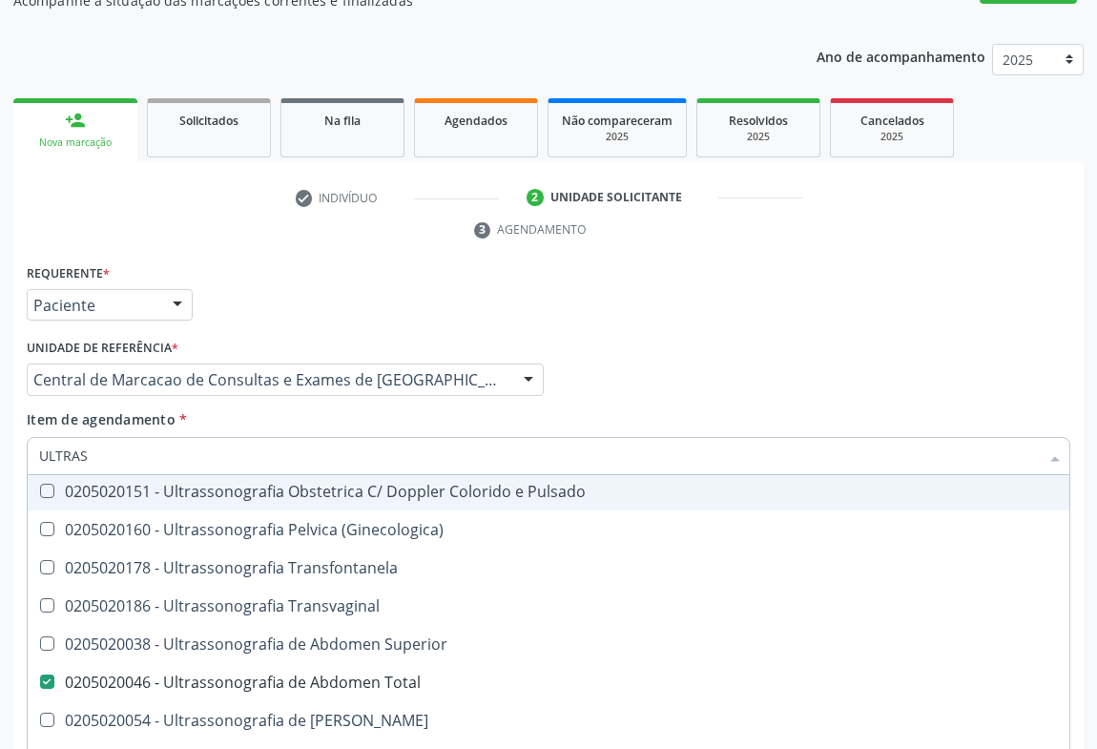
click at [828, 348] on div "Profissional Solicitante Por favor, selecione a Unidade de Atendimento primeiro…" at bounding box center [548, 371] width 1053 height 74
checkbox X "true"
checkbox Total "false"
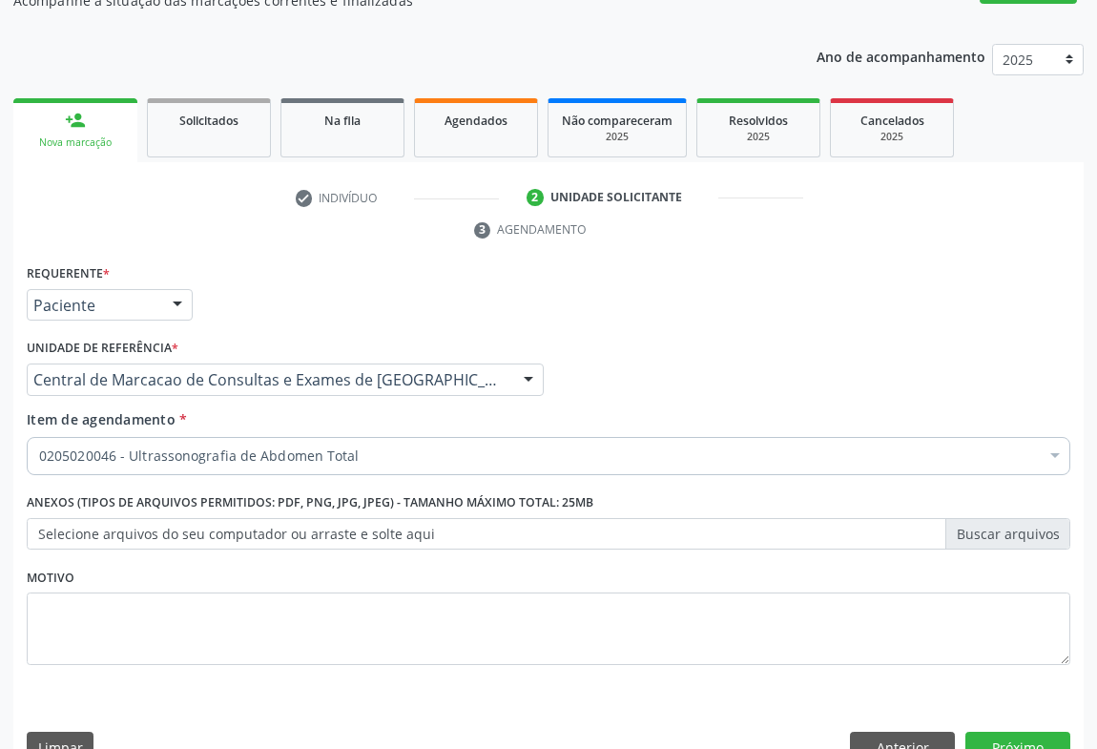
scroll to position [0, 0]
click at [1010, 732] on button "Próximo" at bounding box center [1018, 748] width 105 height 32
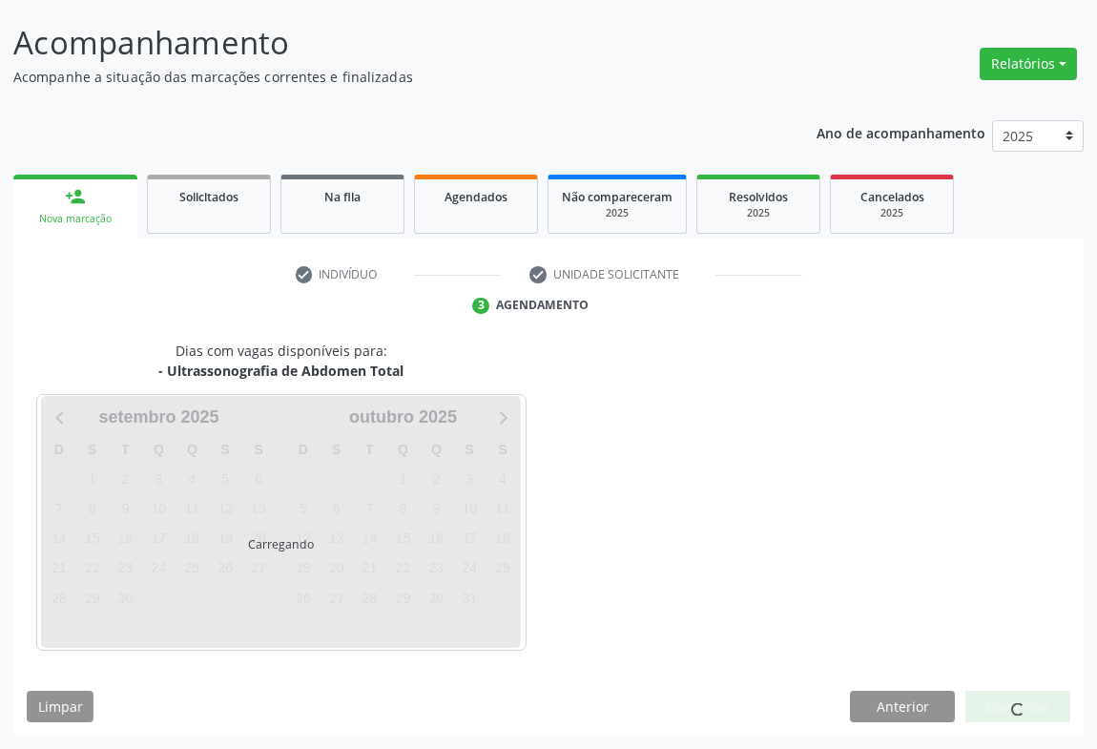
scroll to position [110, 0]
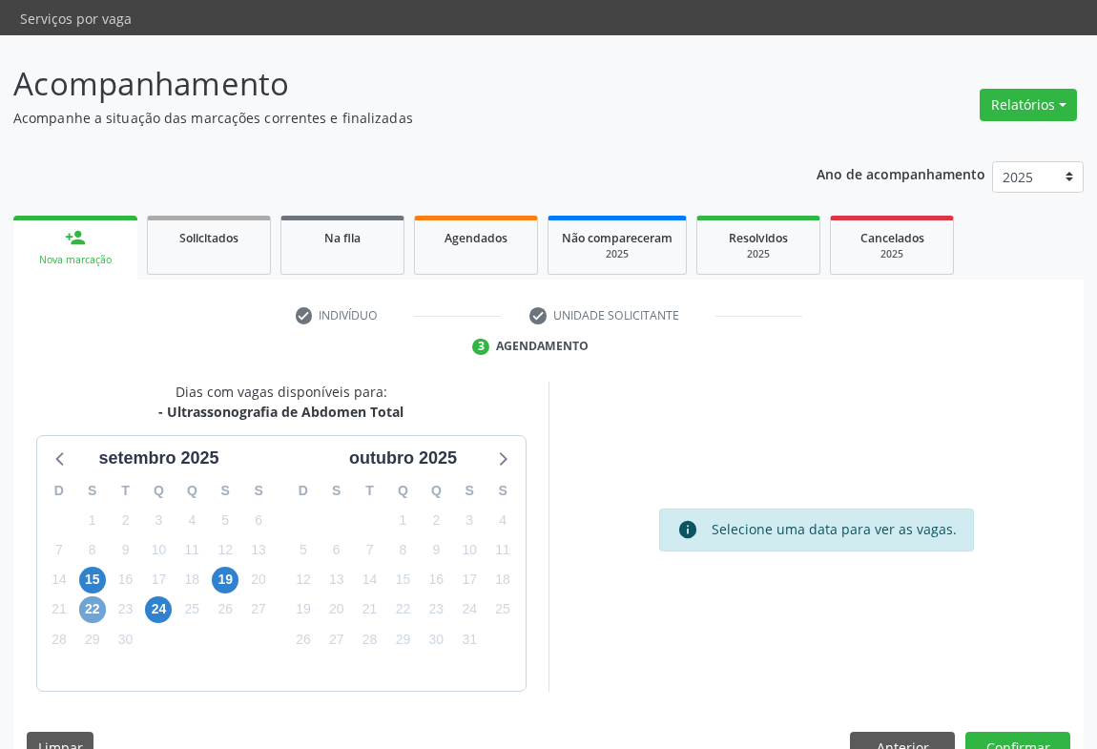
click at [90, 596] on span "22" at bounding box center [92, 609] width 27 height 27
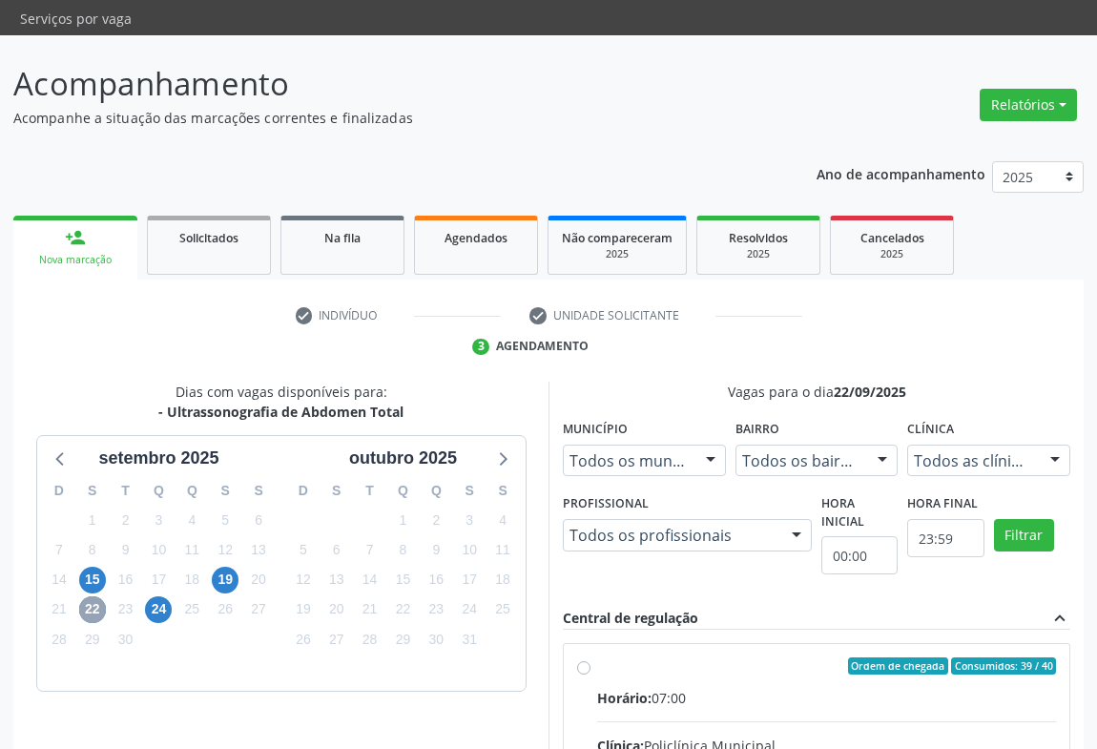
scroll to position [430, 0]
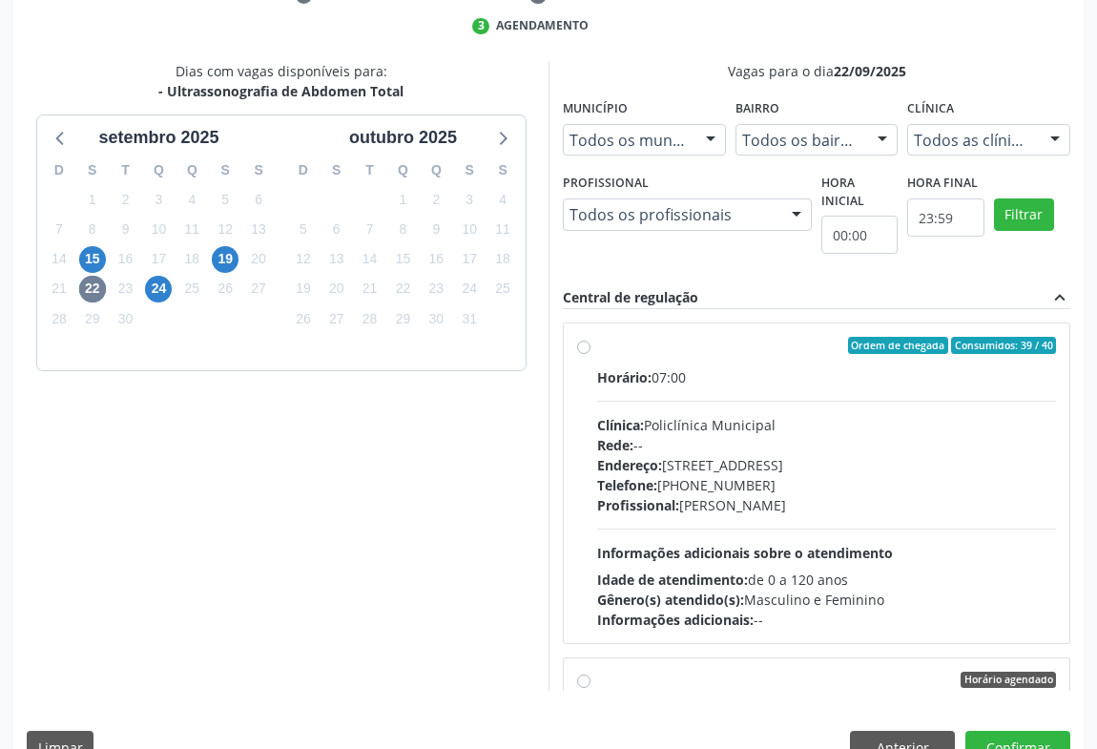
click at [764, 367] on div "Horário: 07:00" at bounding box center [826, 377] width 459 height 20
click at [591, 337] on input "Ordem de chegada Consumidos: 39 / 40 Horário: 07:00 Clínica: Policlínica Munici…" at bounding box center [583, 345] width 13 height 17
radio input "true"
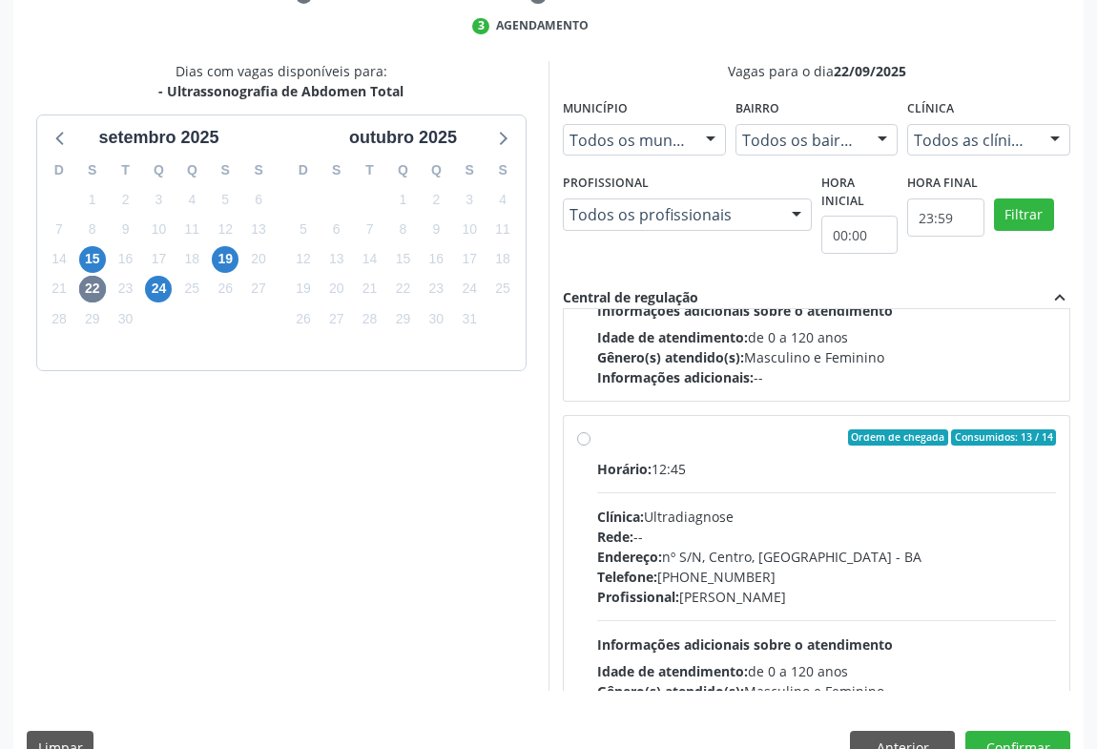
scroll to position [1096, 0]
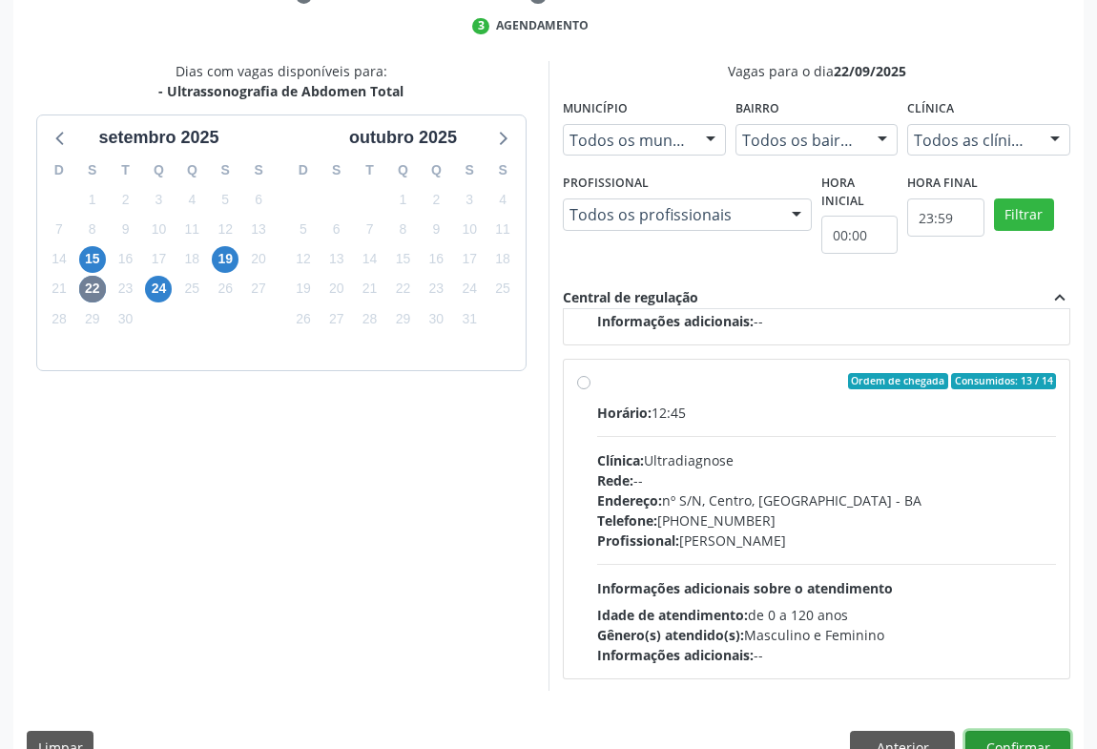
click at [1001, 731] on button "Confirmar" at bounding box center [1018, 747] width 105 height 32
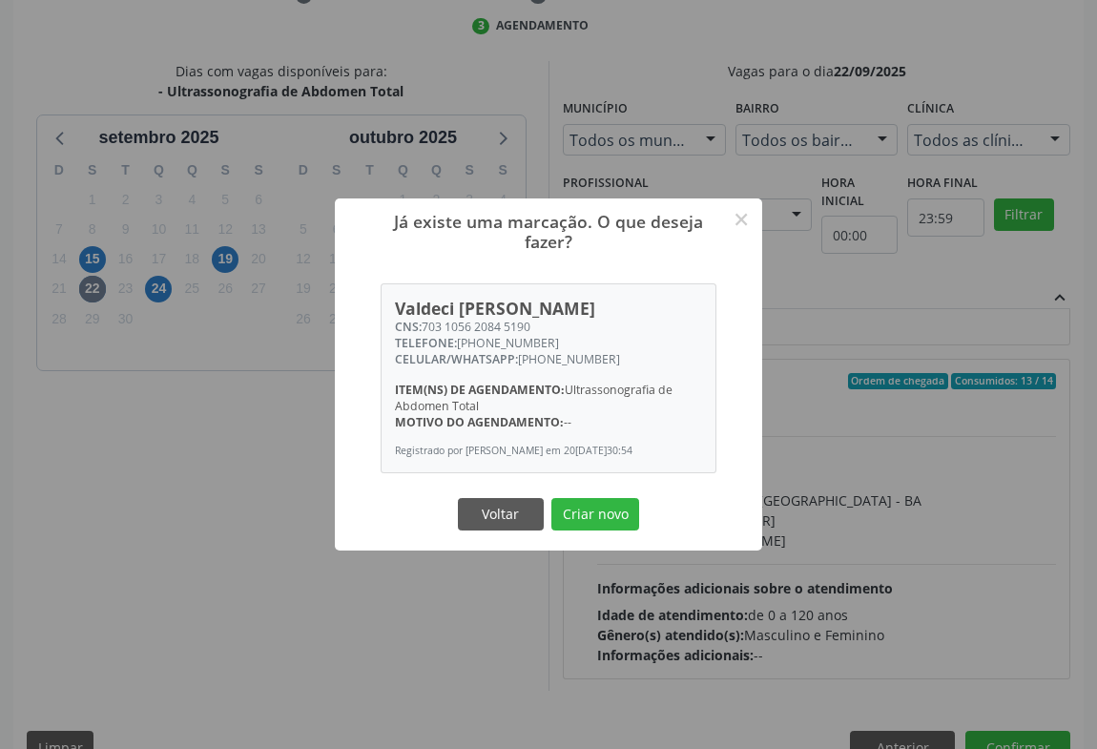
click at [552, 498] on button "Criar novo" at bounding box center [596, 514] width 88 height 32
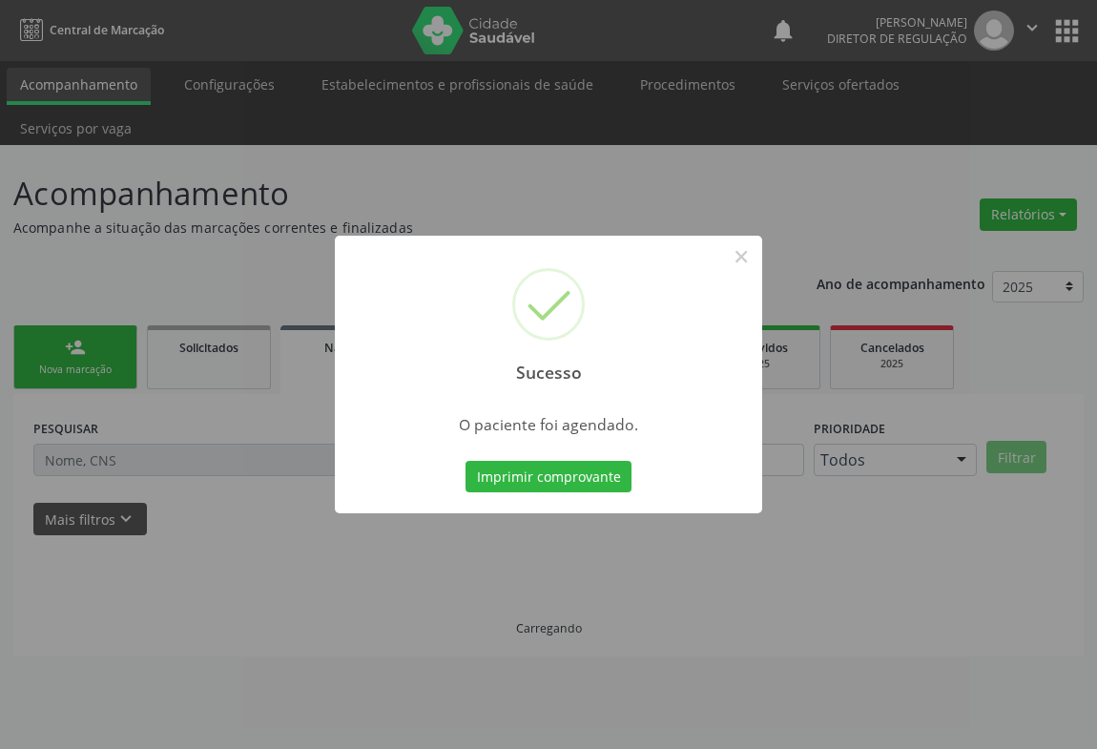
scroll to position [0, 0]
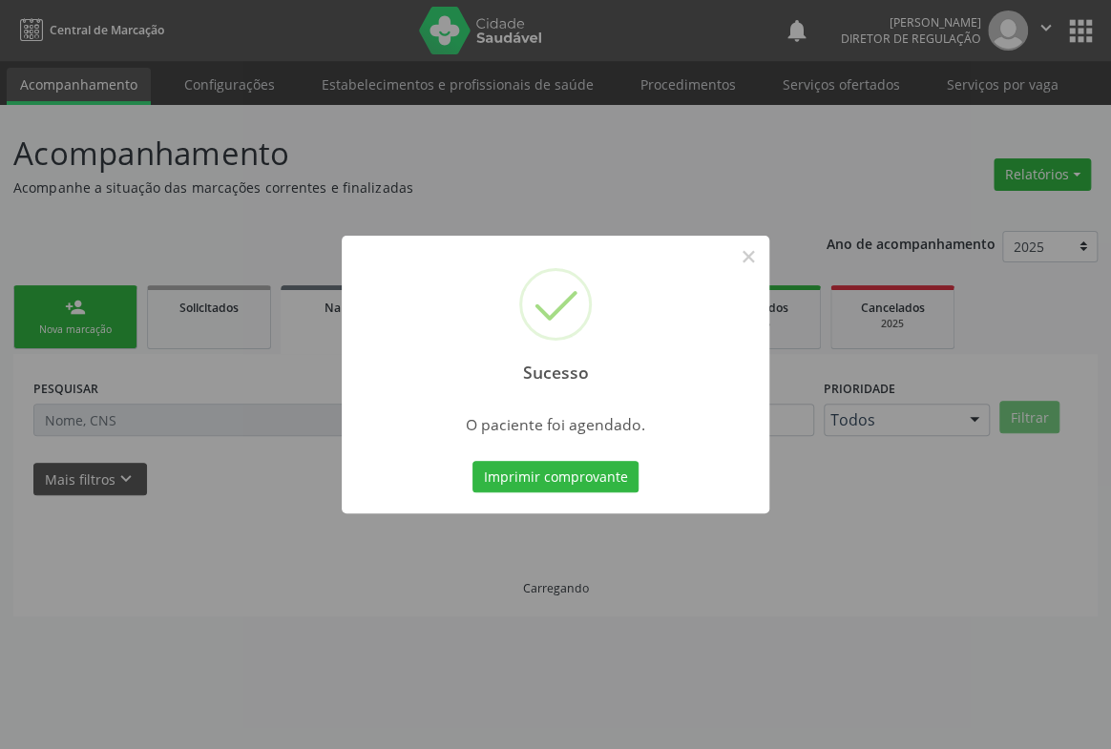
click at [472, 461] on button "Imprimir comprovante" at bounding box center [555, 477] width 166 height 32
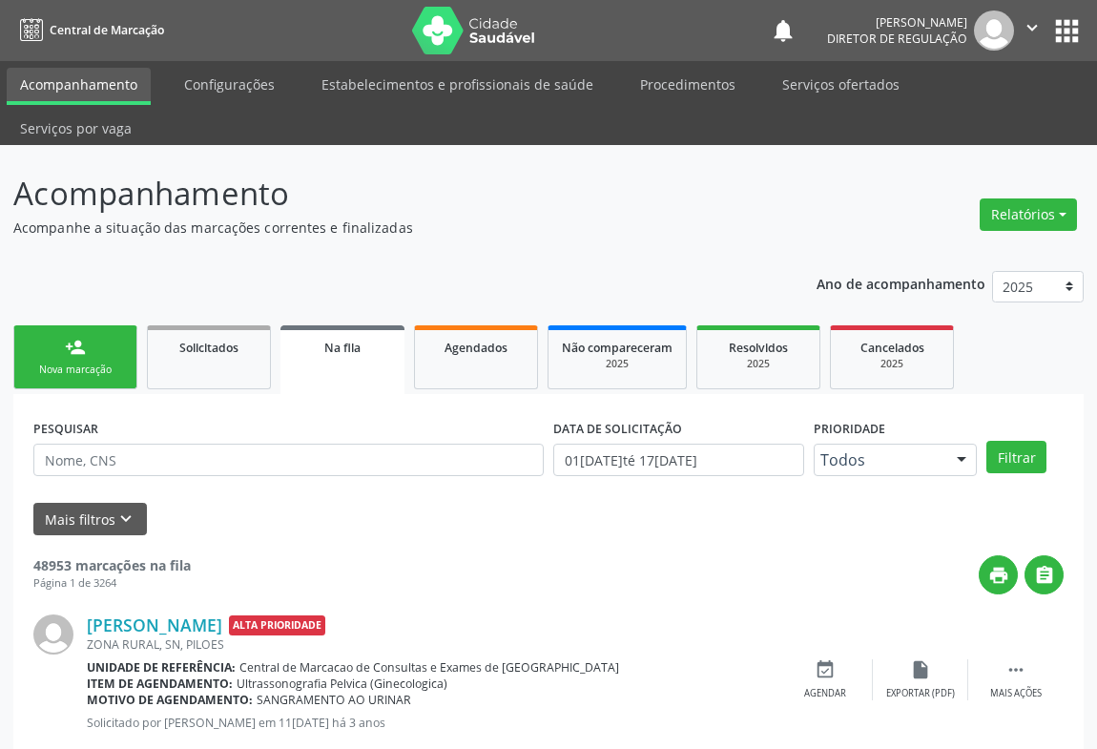
click at [77, 337] on div "person_add" at bounding box center [75, 347] width 21 height 21
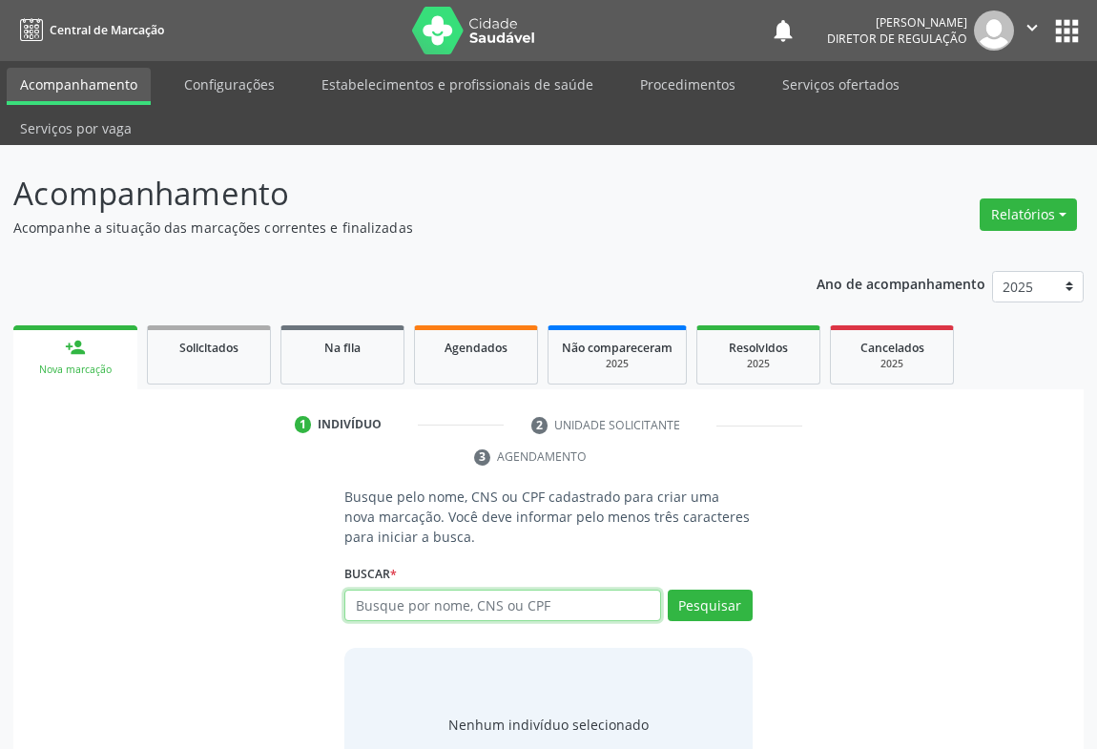
click at [403, 590] on input "text" at bounding box center [502, 606] width 317 height 32
type input "704608637724525"
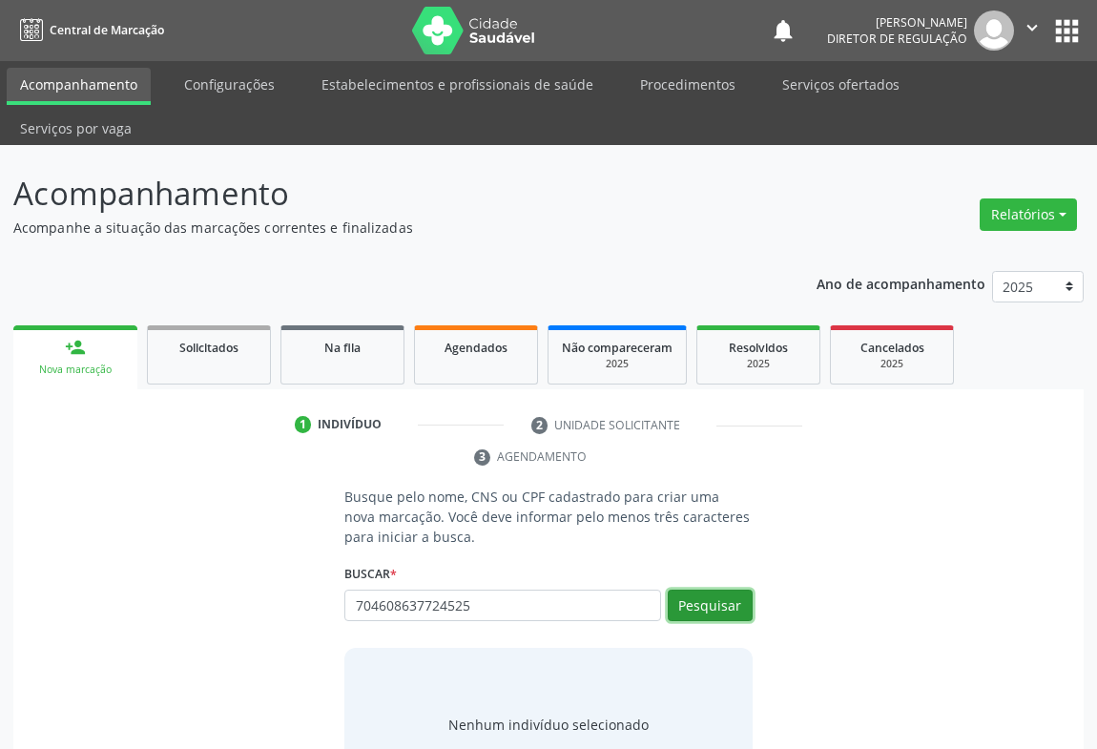
click at [716, 590] on button "Pesquisar" at bounding box center [710, 606] width 85 height 32
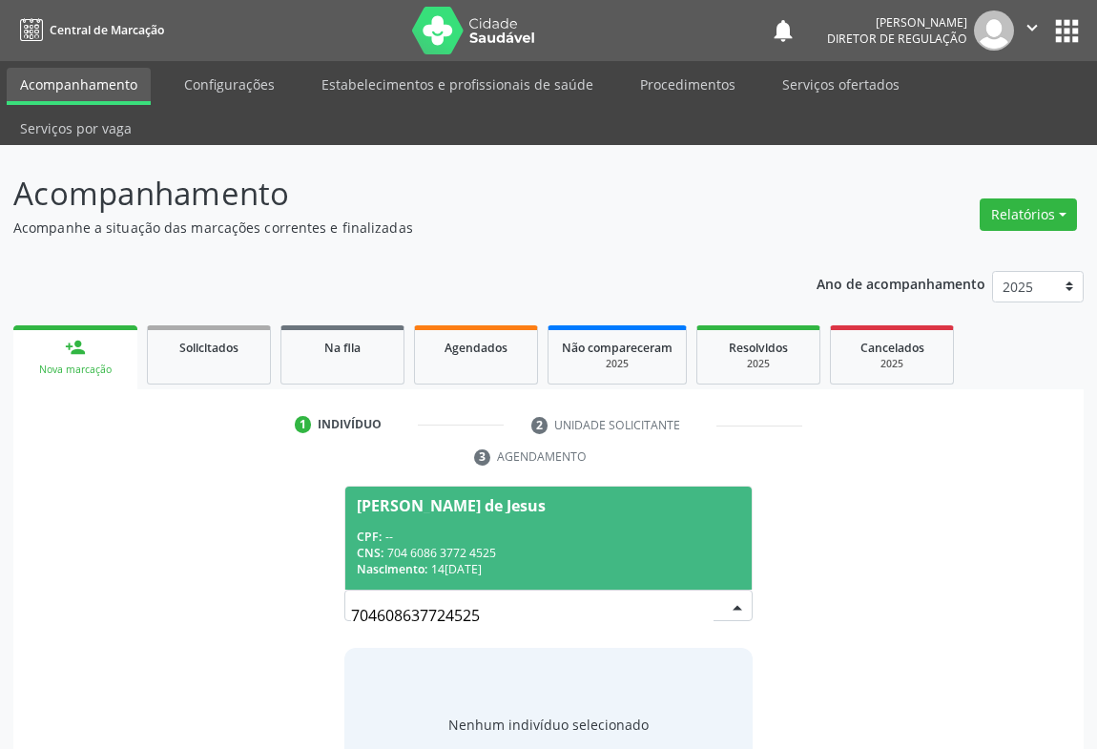
click at [516, 529] on div "CPF: --" at bounding box center [549, 537] width 384 height 16
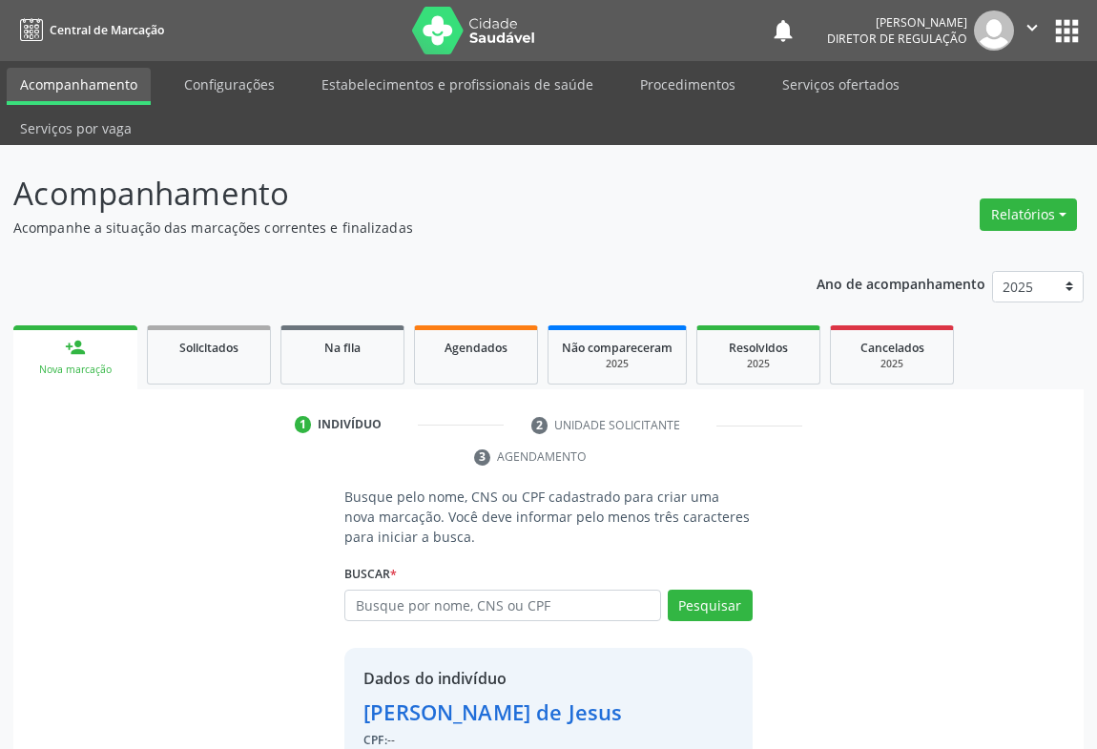
scroll to position [67, 0]
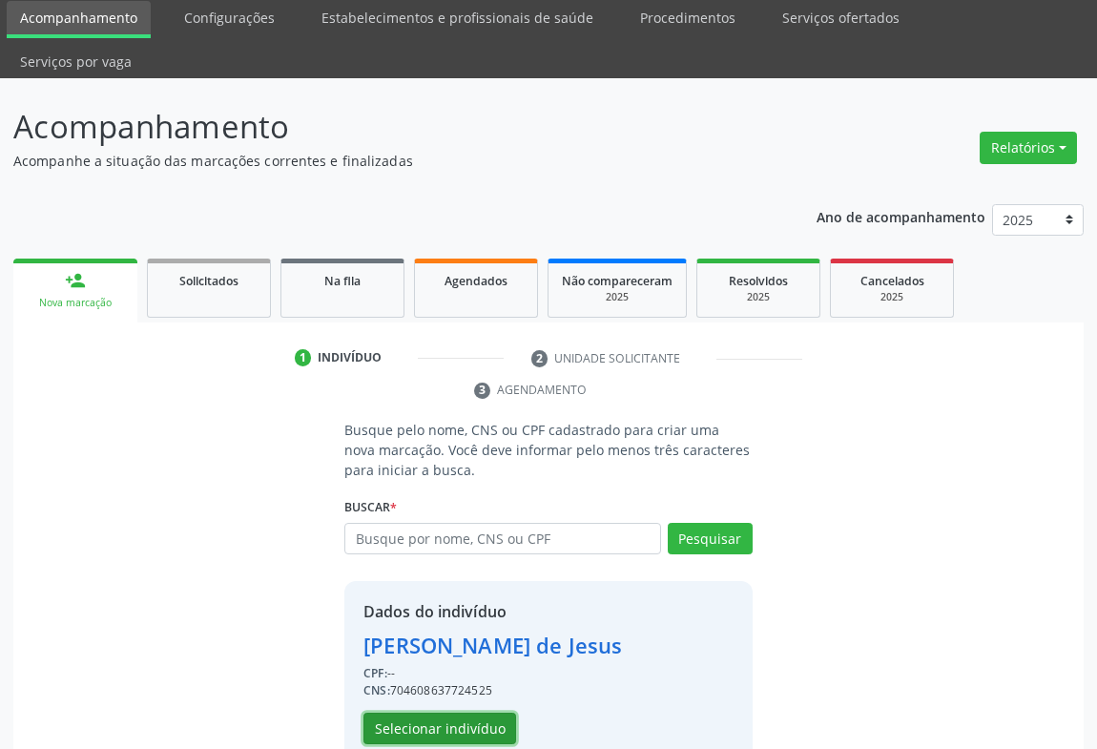
click at [463, 713] on button "Selecionar indivíduo" at bounding box center [440, 729] width 153 height 32
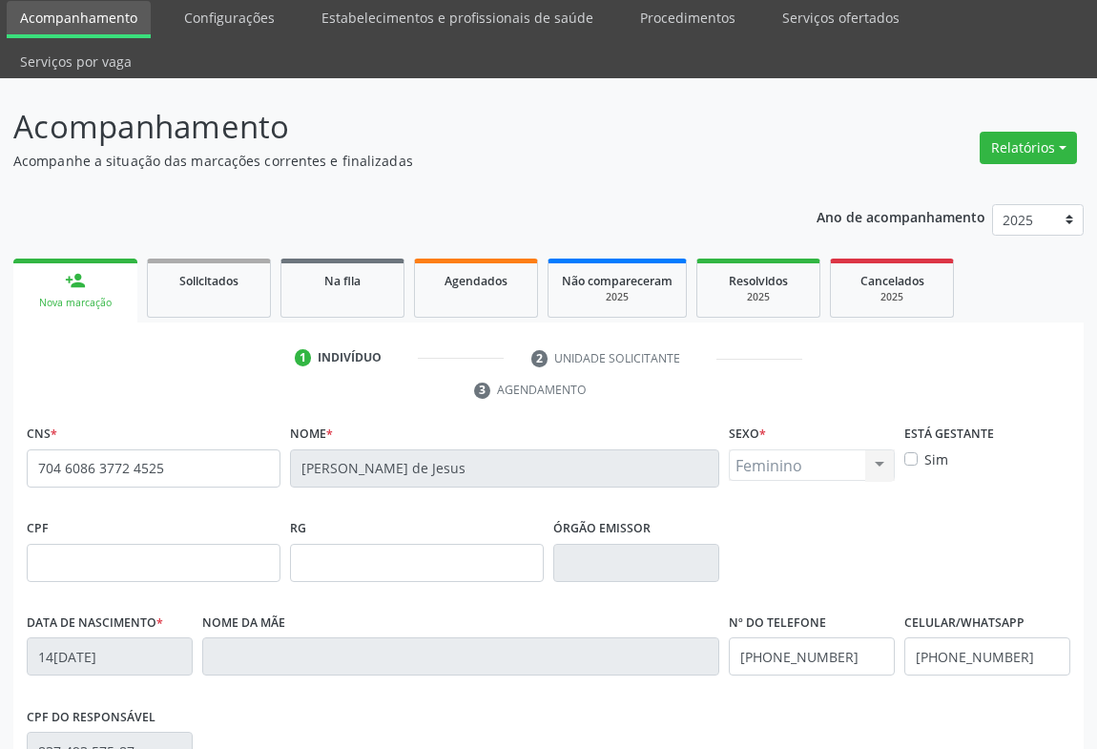
scroll to position [316, 0]
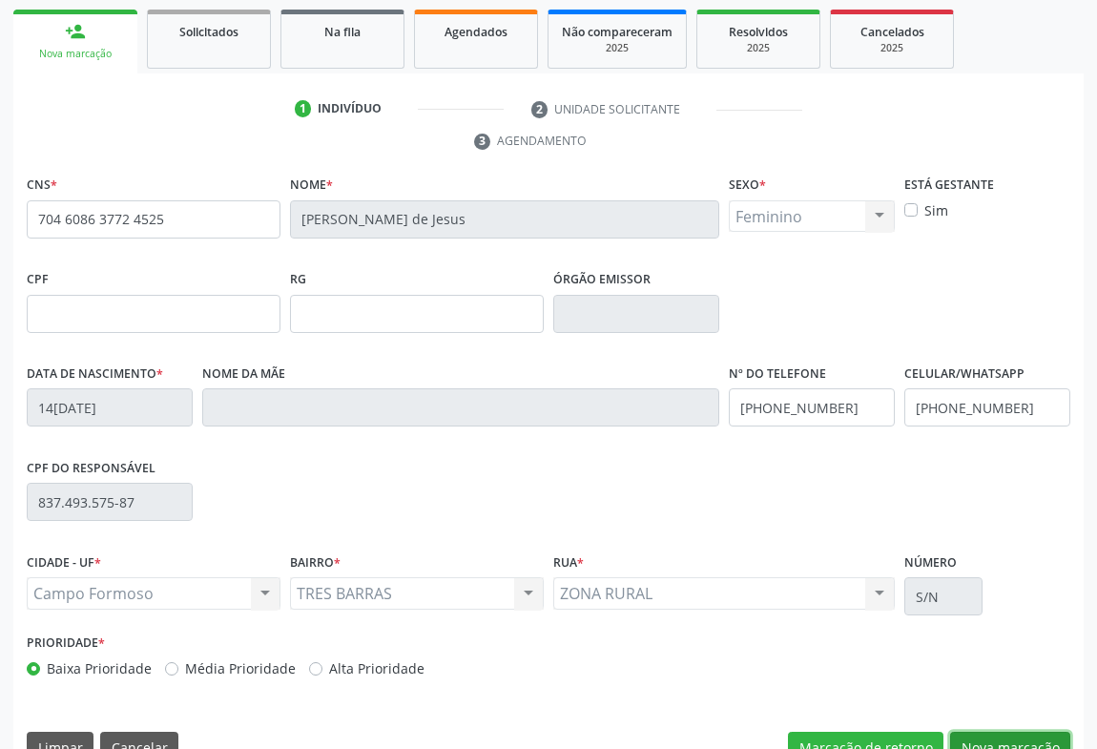
click at [1000, 732] on button "Nova marcação" at bounding box center [1010, 748] width 120 height 32
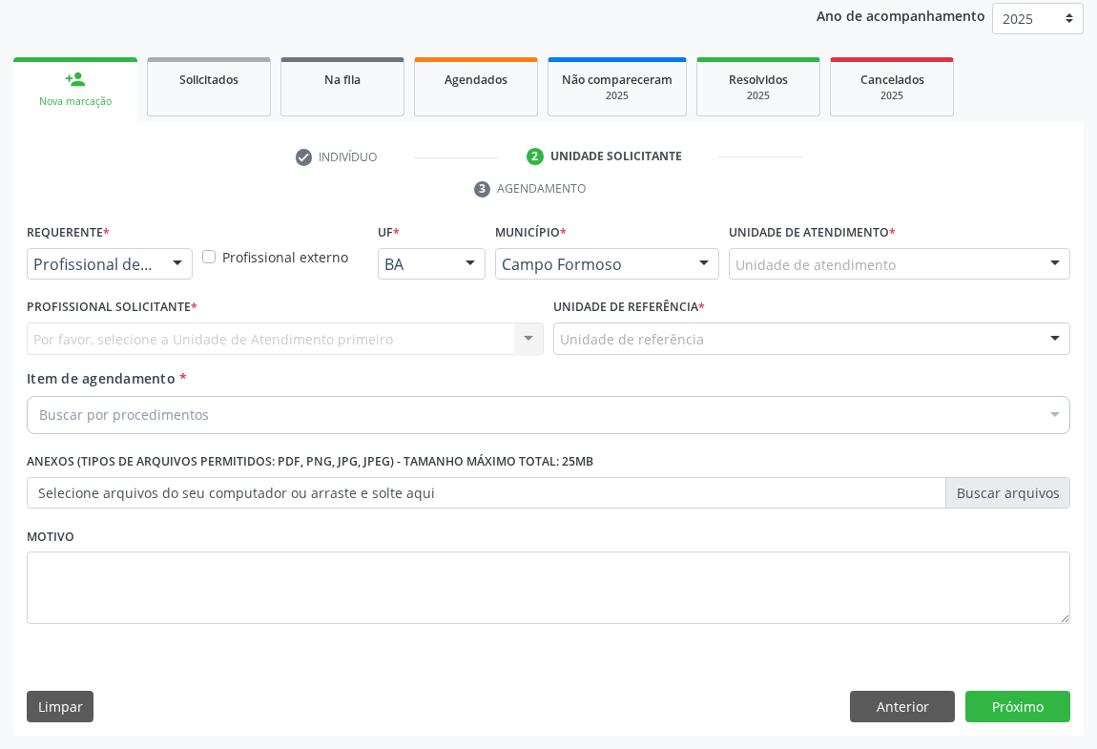
scroll to position [227, 0]
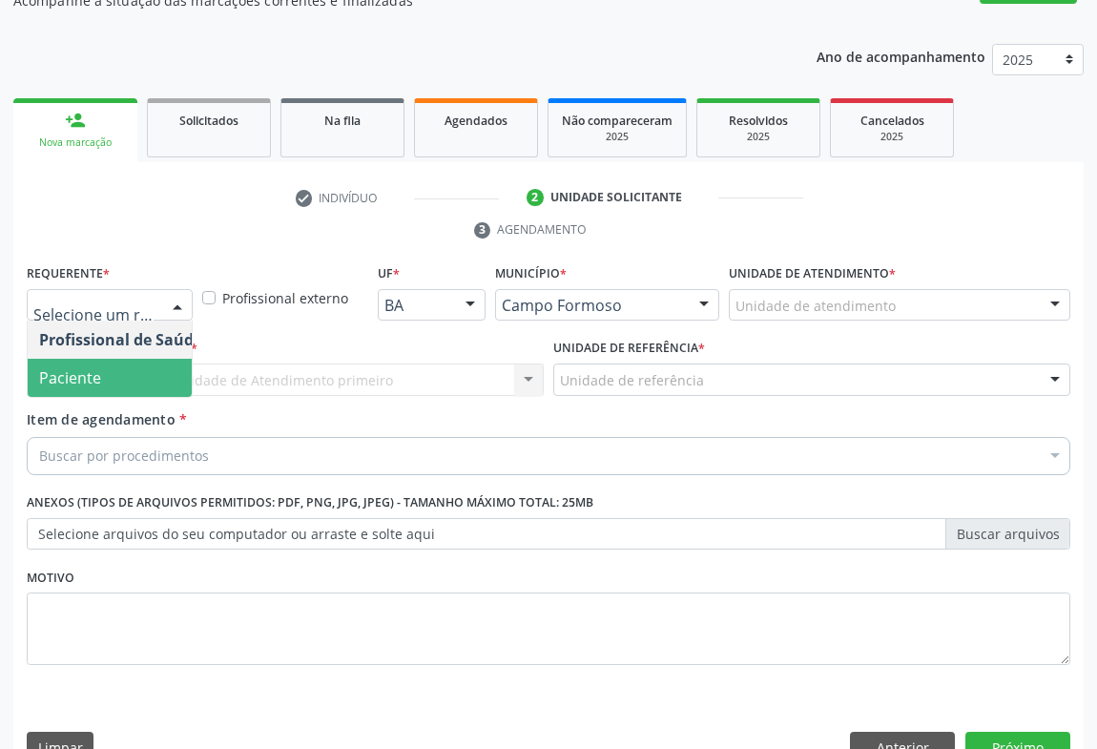
click at [138, 359] on span "Paciente" at bounding box center [121, 378] width 186 height 38
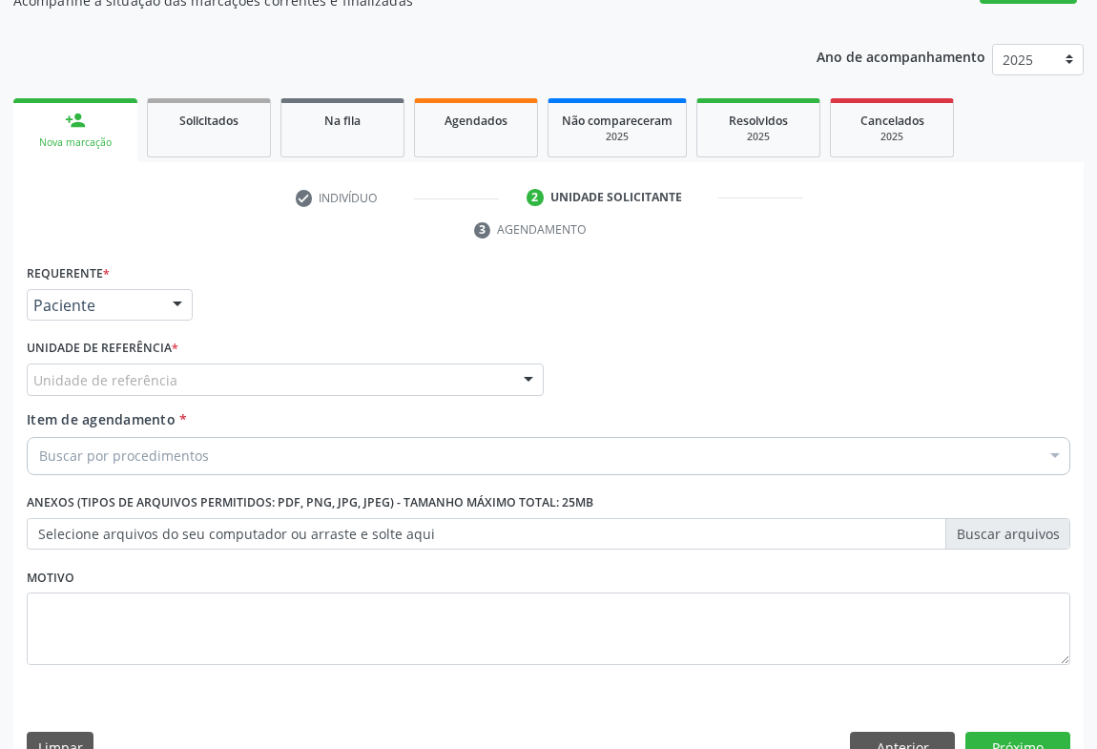
click at [260, 364] on div "Unidade de referência" at bounding box center [285, 380] width 517 height 32
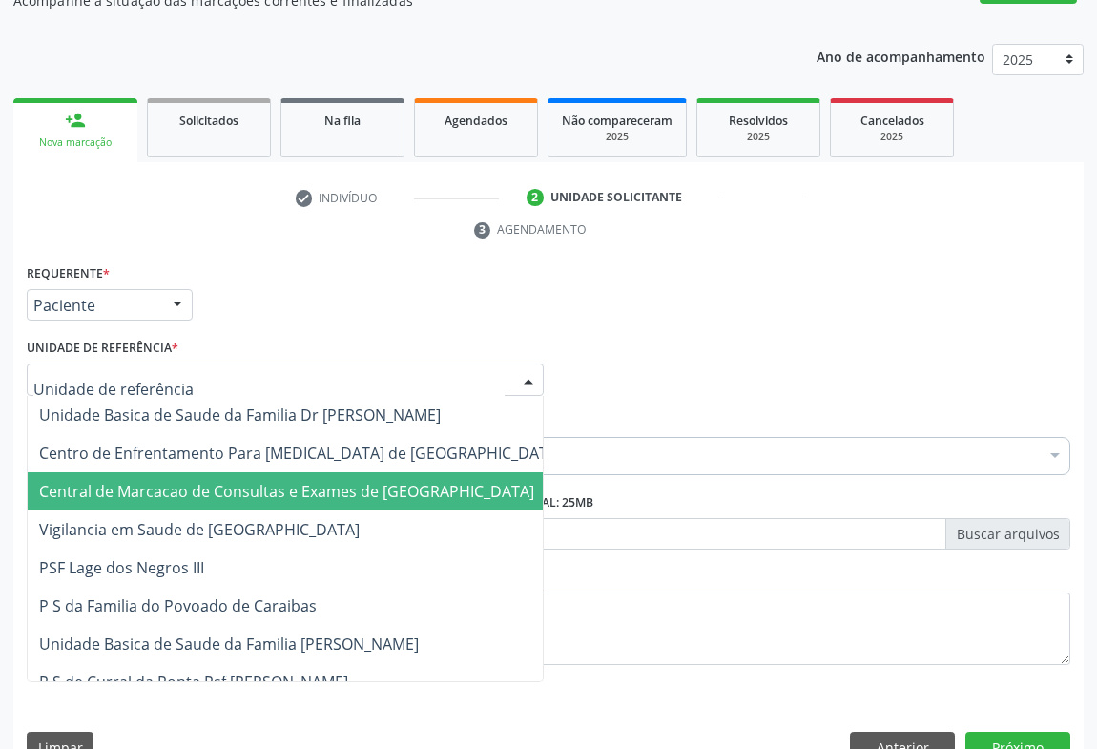
click at [274, 481] on span "Central de Marcacao de Consultas e Exames de [GEOGRAPHIC_DATA]" at bounding box center [286, 491] width 495 height 21
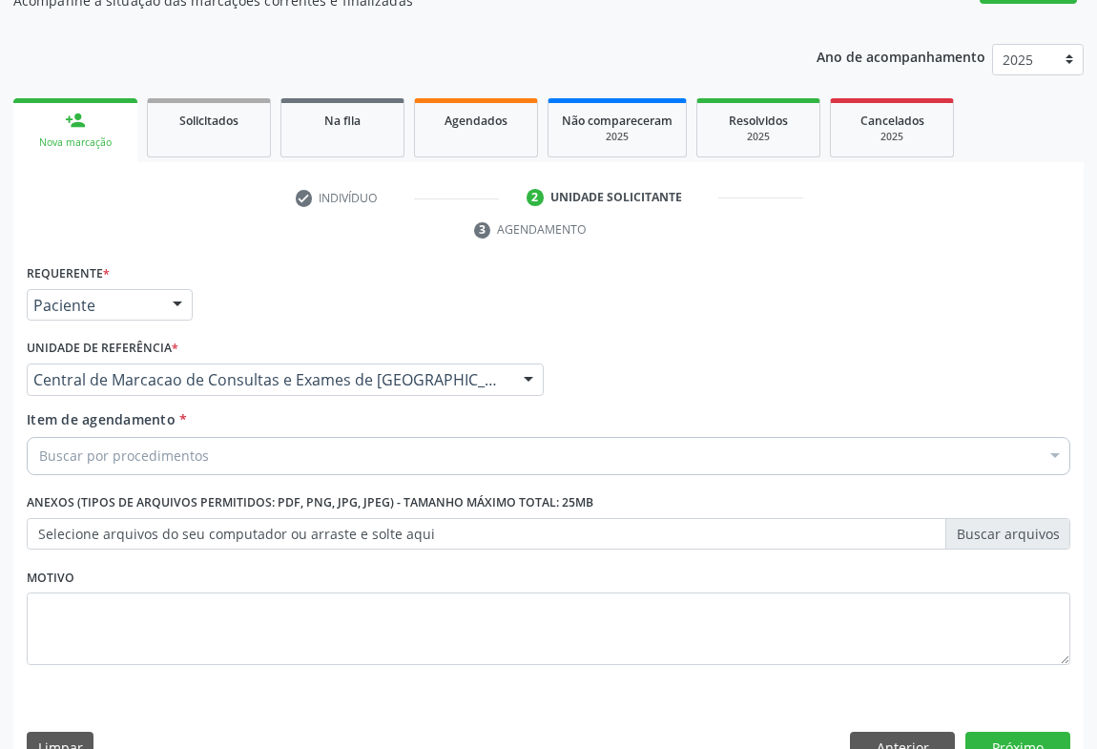
click at [399, 437] on div "Buscar por procedimentos" at bounding box center [549, 456] width 1044 height 38
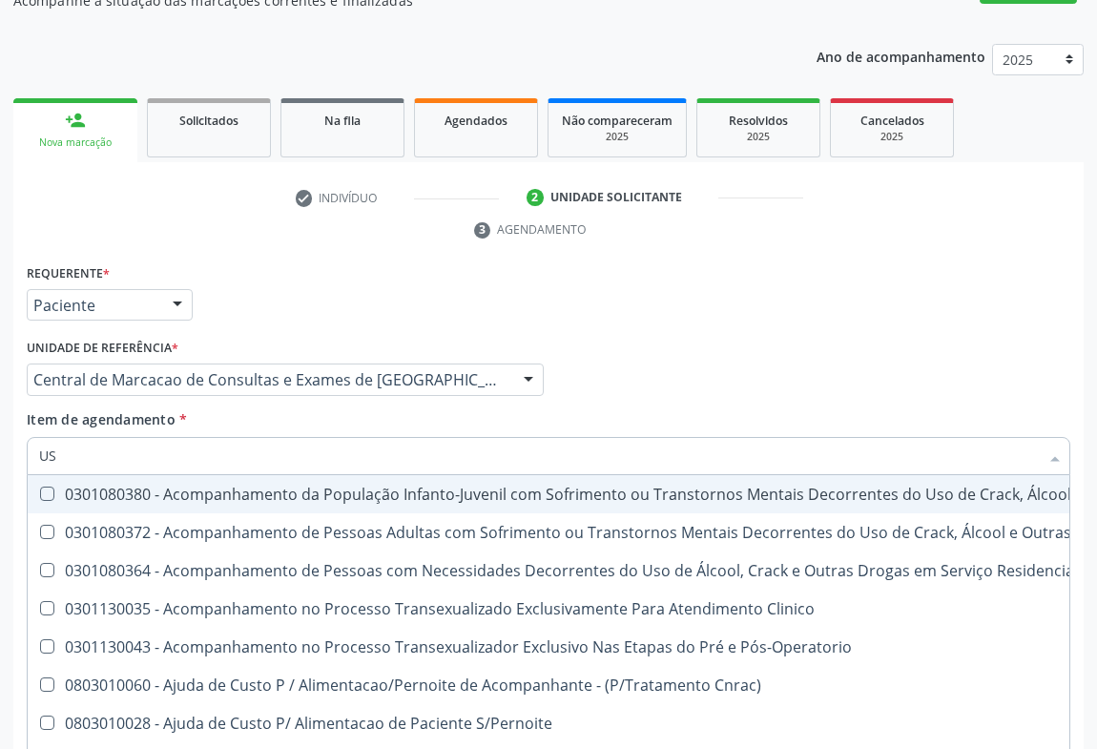
type input "USG"
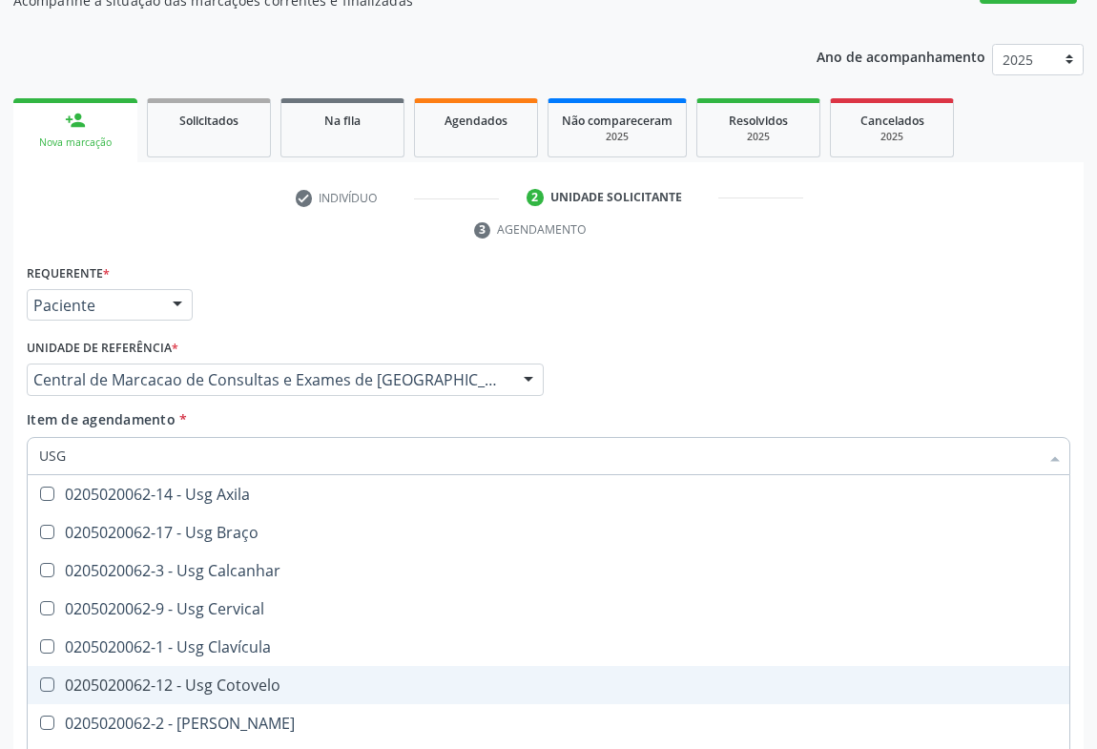
scroll to position [260, 0]
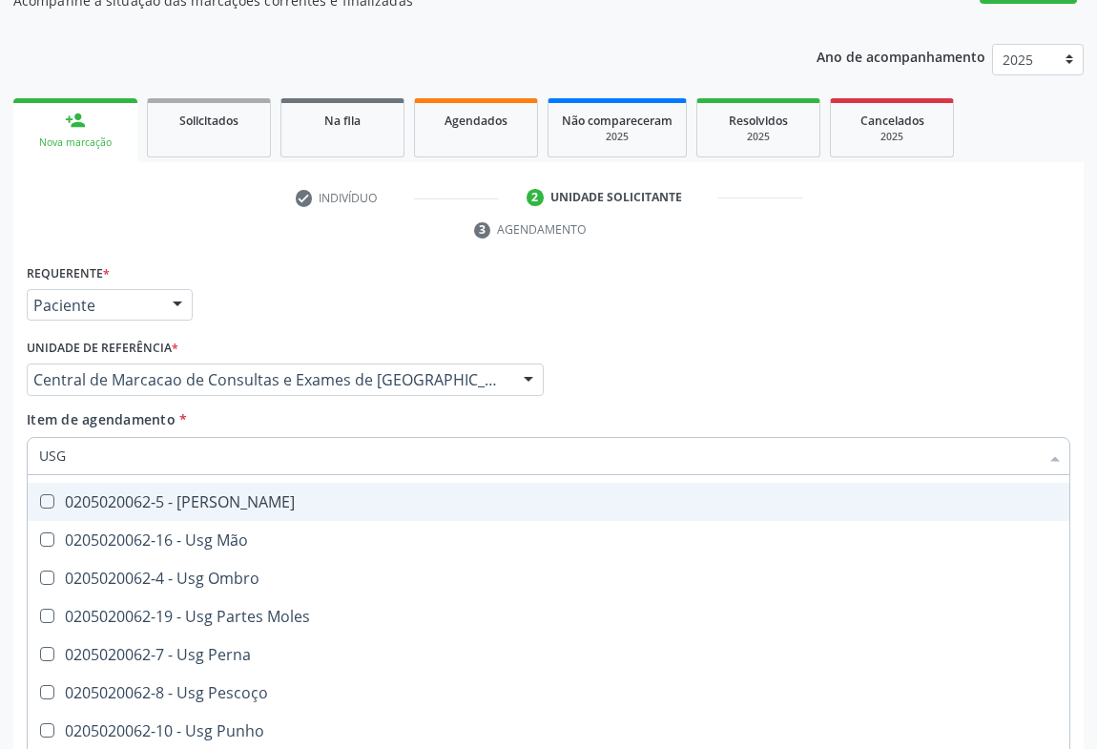
click at [317, 494] on div "0205020062-5 - [PERSON_NAME]" at bounding box center [548, 501] width 1019 height 15
checkbox Joelho "true"
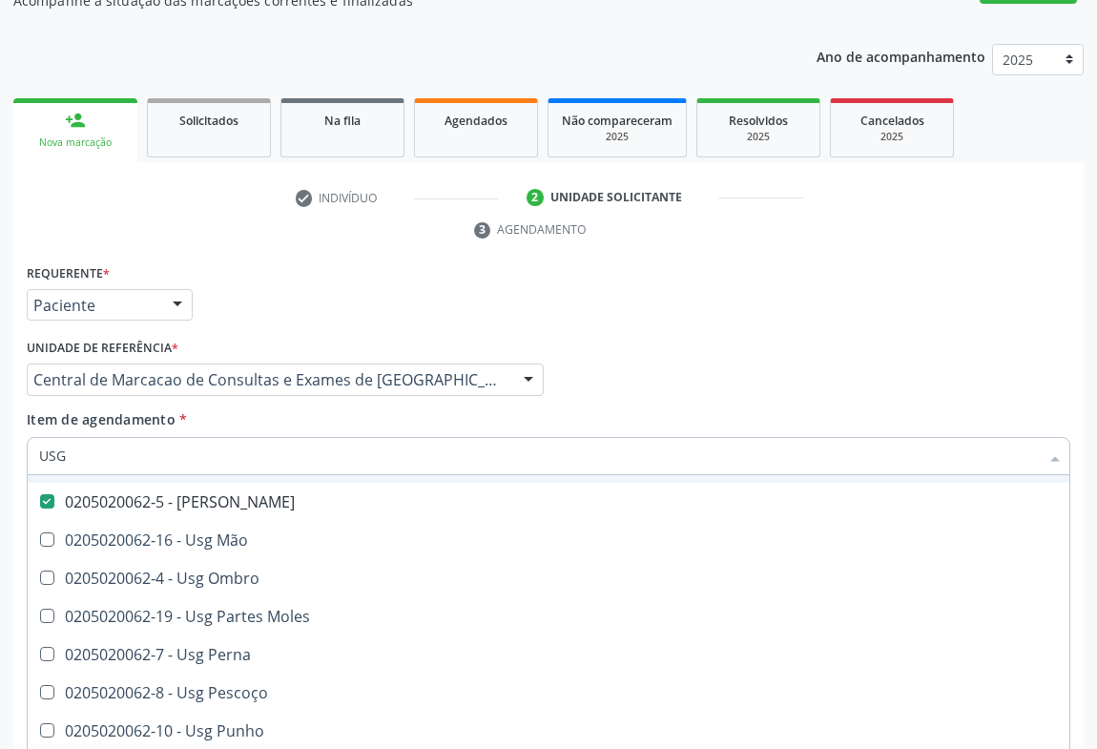
click at [811, 364] on div "Profissional Solicitante Por favor, selecione a Unidade de Atendimento primeiro…" at bounding box center [548, 371] width 1053 height 74
checkbox Braço "true"
checkbox Joelho "false"
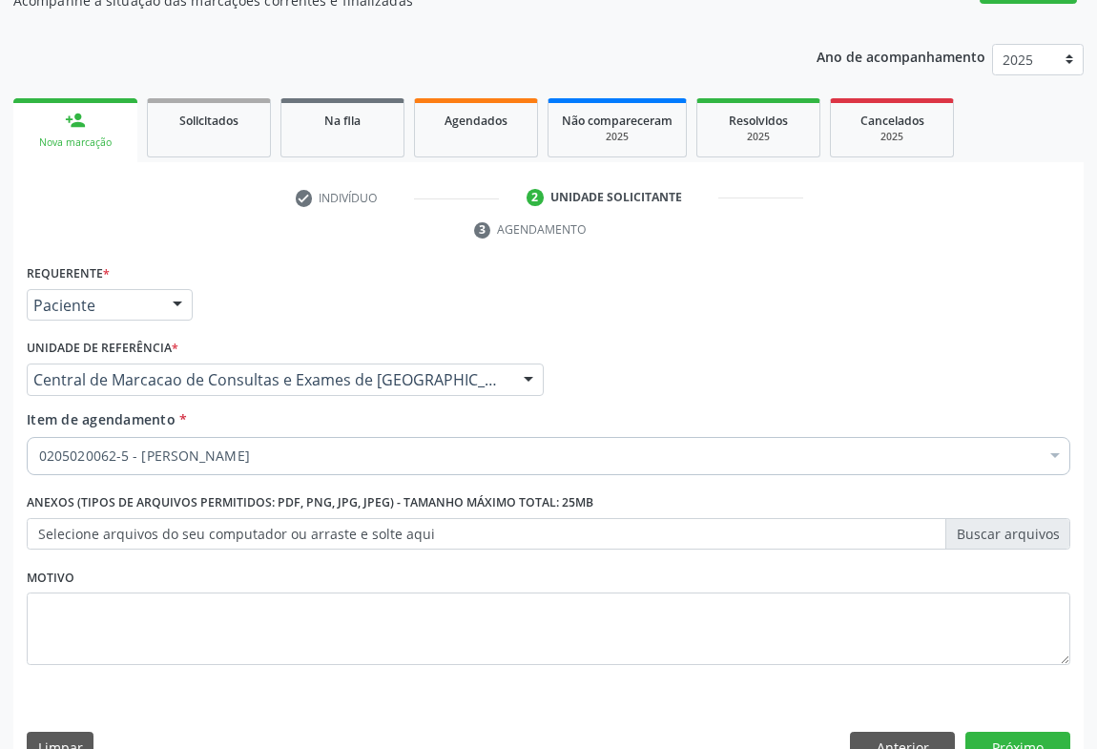
scroll to position [0, 0]
click at [995, 732] on button "Próximo" at bounding box center [1018, 748] width 105 height 32
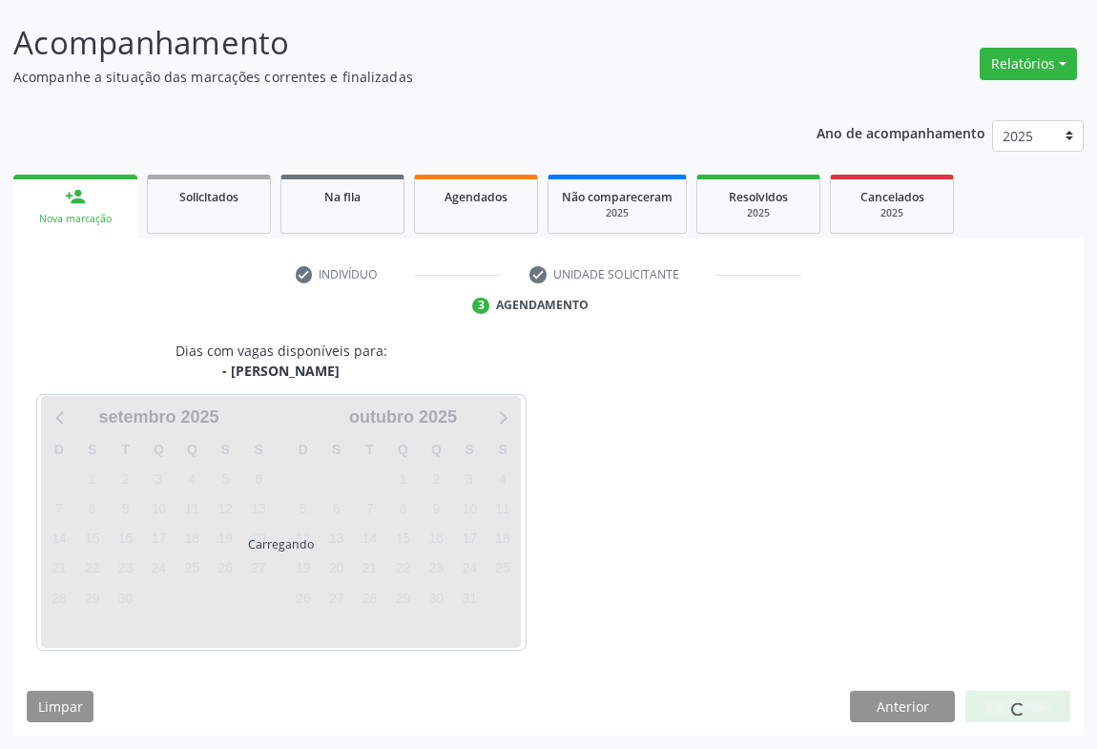
scroll to position [110, 0]
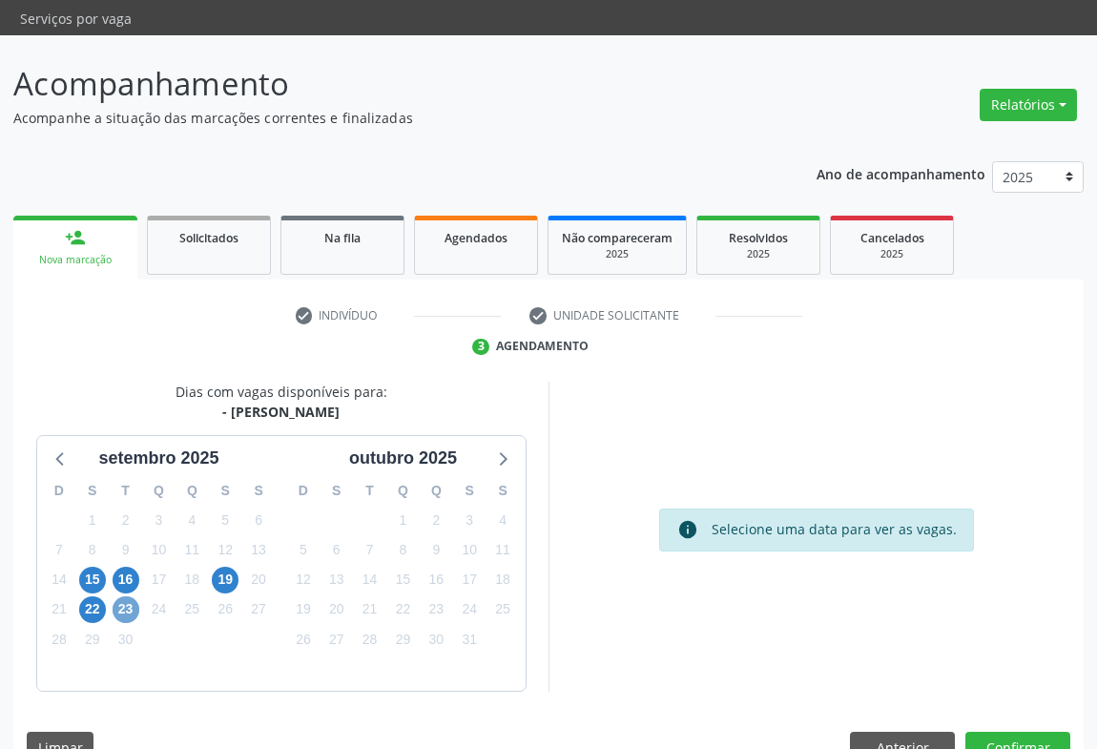
click at [126, 596] on span "23" at bounding box center [126, 609] width 27 height 27
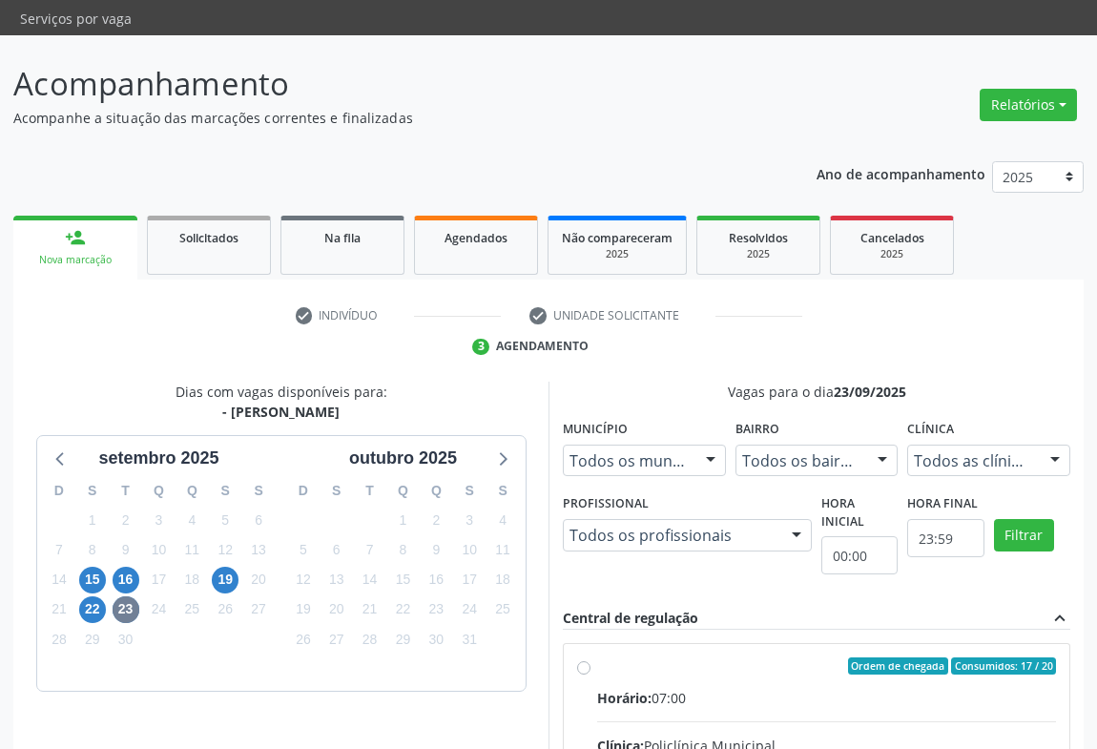
click at [771, 688] on div "Horário: 07:00" at bounding box center [826, 698] width 459 height 20
click at [591, 657] on input "Ordem de chegada Consumidos: 17 / 20 Horário: 07:00 Clínica: Policlínica Munici…" at bounding box center [583, 665] width 13 height 17
radio input "true"
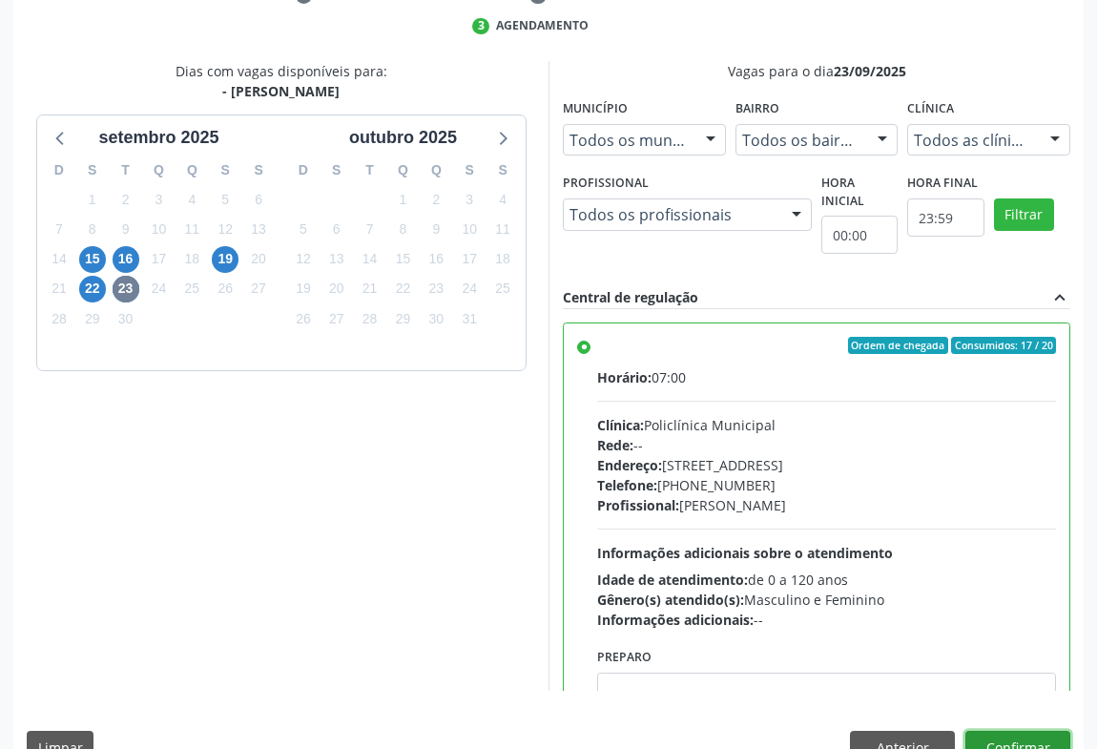
click at [1024, 731] on button "Confirmar" at bounding box center [1018, 747] width 105 height 32
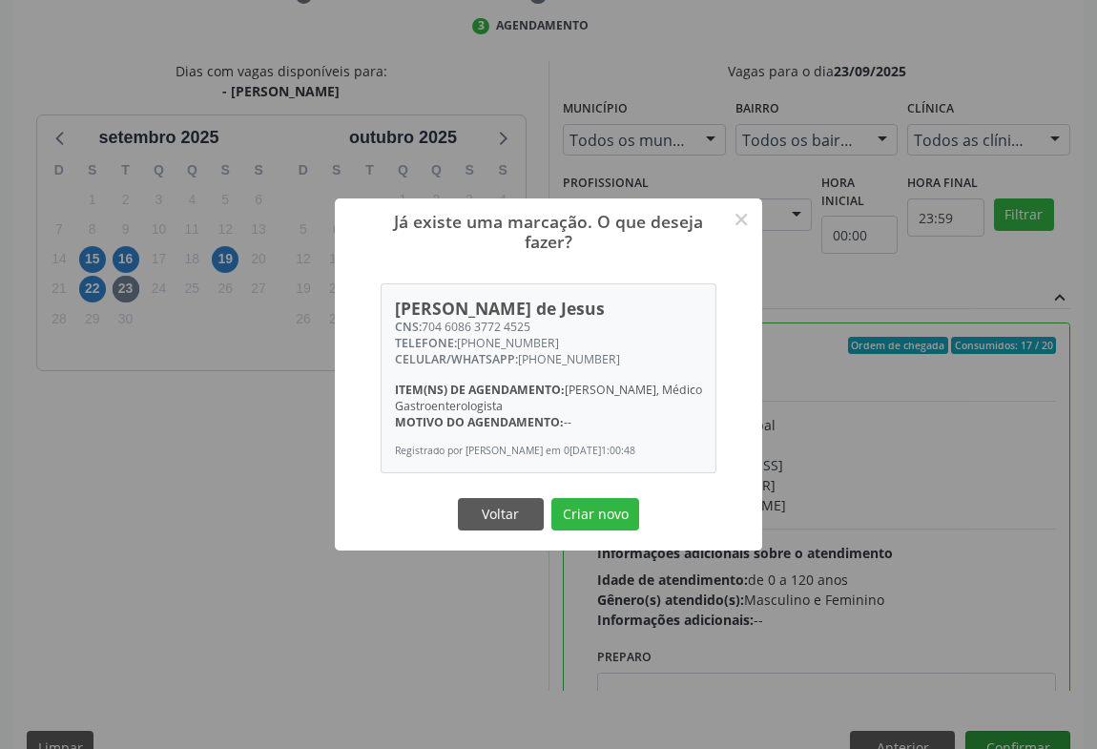
click at [552, 498] on button "Criar novo" at bounding box center [596, 514] width 88 height 32
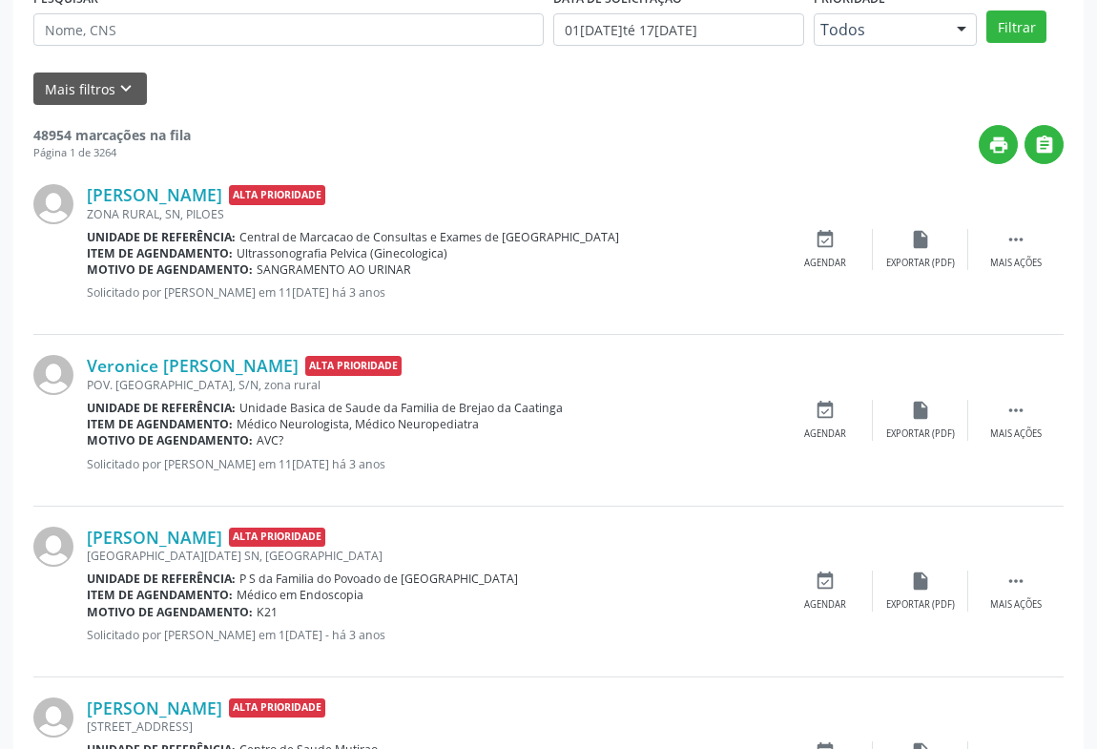
scroll to position [0, 0]
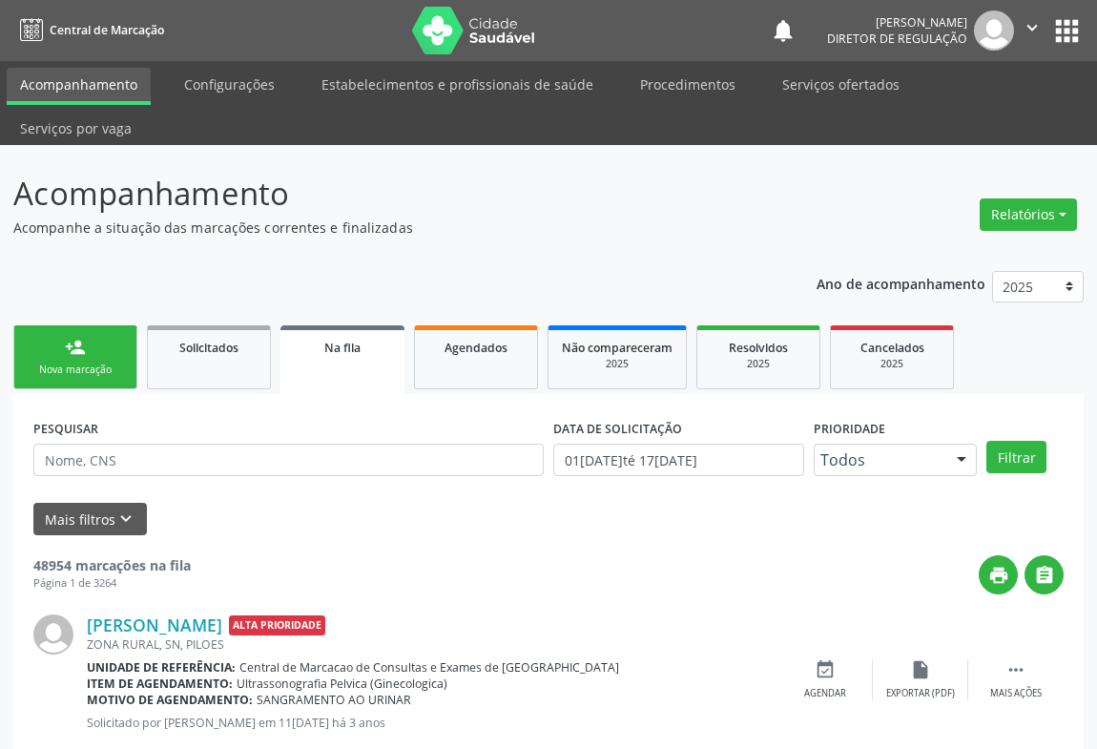
click at [1031, 21] on icon "" at bounding box center [1032, 27] width 21 height 21
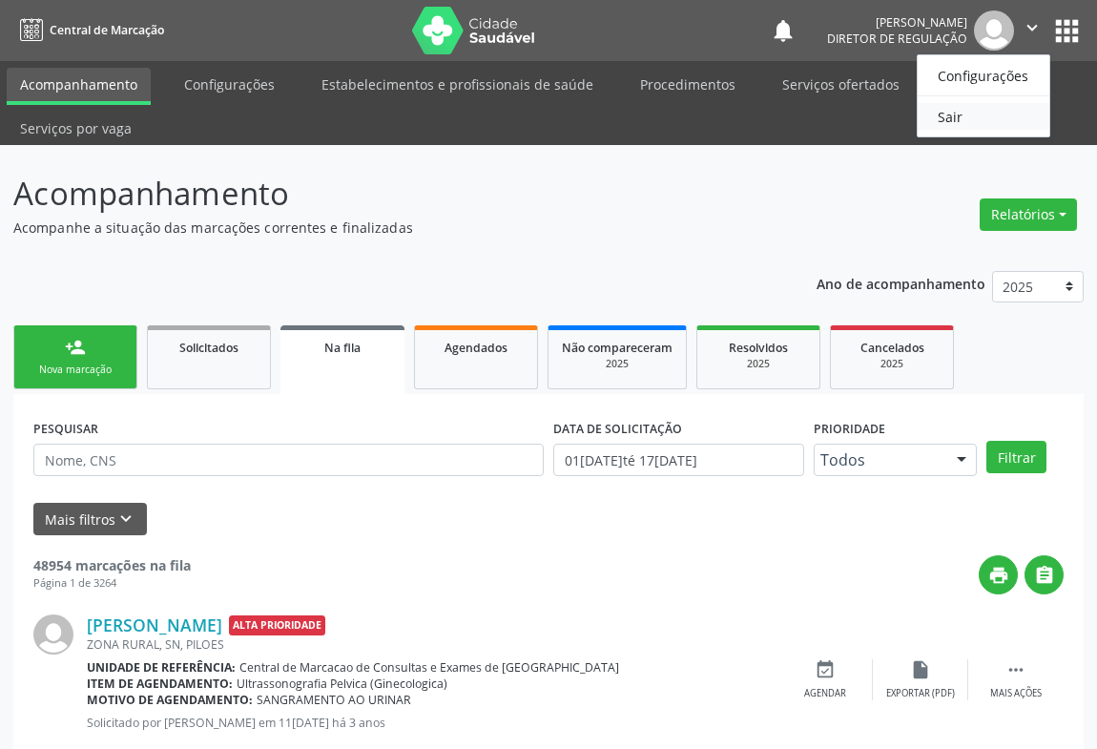
click at [969, 116] on link "Sair" at bounding box center [984, 116] width 132 height 27
